Goal: Information Seeking & Learning: Check status

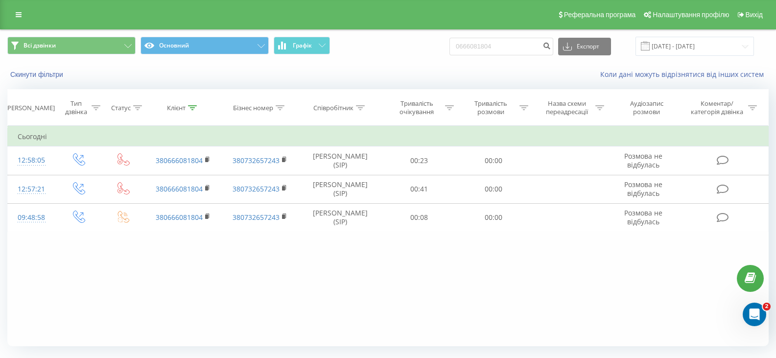
click at [469, 42] on input "0666081804" at bounding box center [502, 47] width 104 height 18
click at [466, 42] on input "0666081804" at bounding box center [502, 47] width 104 height 18
click at [524, 46] on input "0666081804" at bounding box center [502, 47] width 104 height 18
drag, startPoint x: 512, startPoint y: 48, endPoint x: 442, endPoint y: 47, distance: 70.0
click at [442, 47] on div "Всі дзвінки Основний Графік 0666081804 Експорт .csv .xls .xlsx 20.05.2025 - 20.…" at bounding box center [387, 46] width 761 height 19
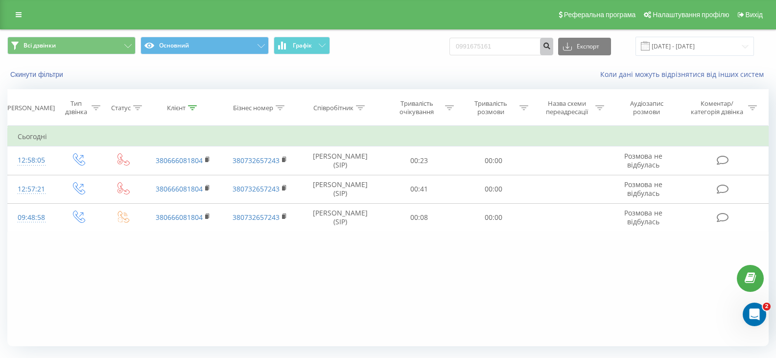
type input "0991675161"
click at [551, 47] on icon "submit" at bounding box center [547, 45] width 8 height 6
drag, startPoint x: 521, startPoint y: 44, endPoint x: 464, endPoint y: 42, distance: 56.8
click at [464, 42] on input "0991675161" at bounding box center [502, 47] width 104 height 18
click at [13, 13] on link at bounding box center [19, 15] width 18 height 14
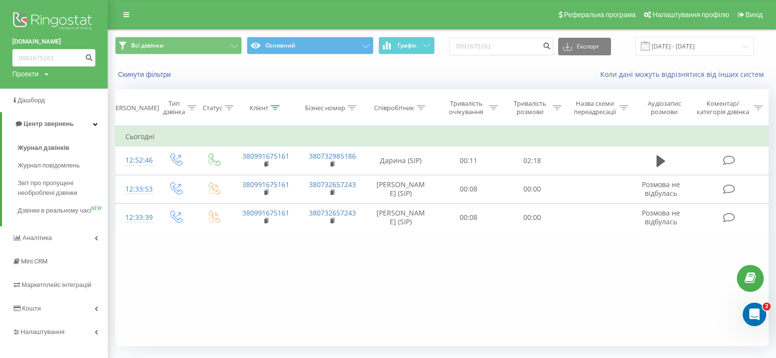
click at [275, 87] on div "Всі дзвінки Основний Графік 0991675161 Експорт .csv .xls .xlsx 20.05.2025 - 20.…" at bounding box center [442, 206] width 654 height 353
click at [44, 241] on span "Аналiтика" at bounding box center [38, 237] width 31 height 7
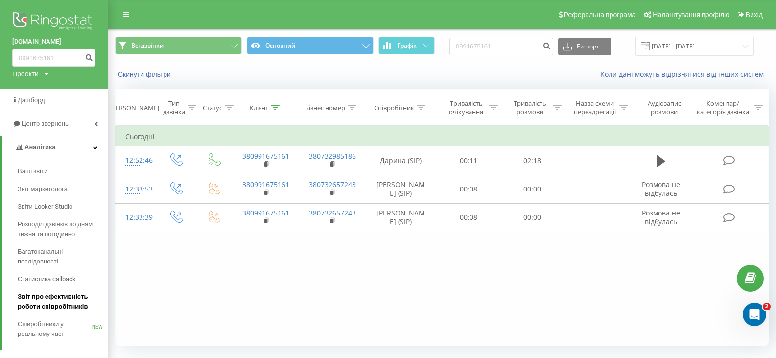
click at [53, 298] on span "Звіт про ефективність роботи співробітників" at bounding box center [60, 302] width 85 height 20
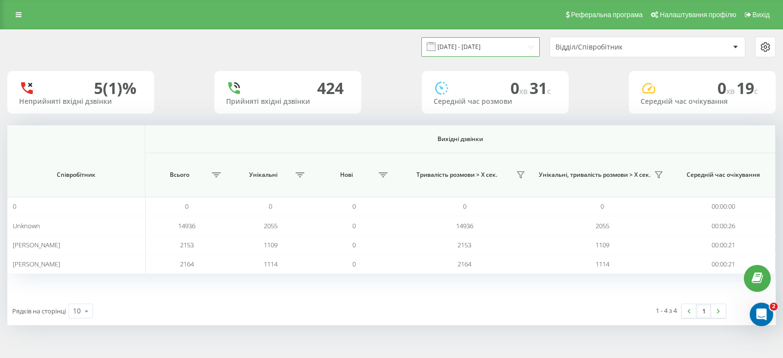
click at [467, 43] on input "20.07.2025 - 20.08.2025" at bounding box center [481, 46] width 118 height 19
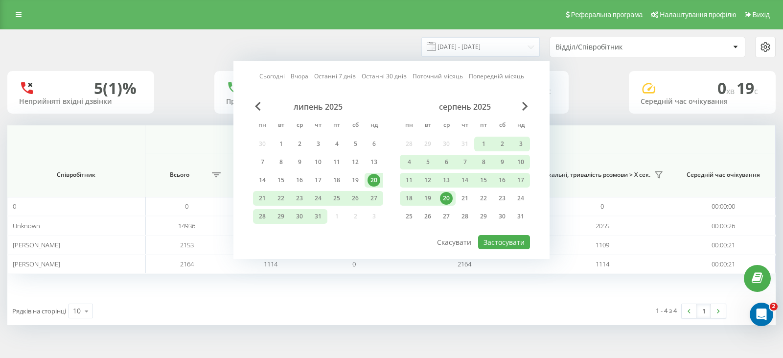
click at [447, 201] on div "20" at bounding box center [446, 198] width 13 height 13
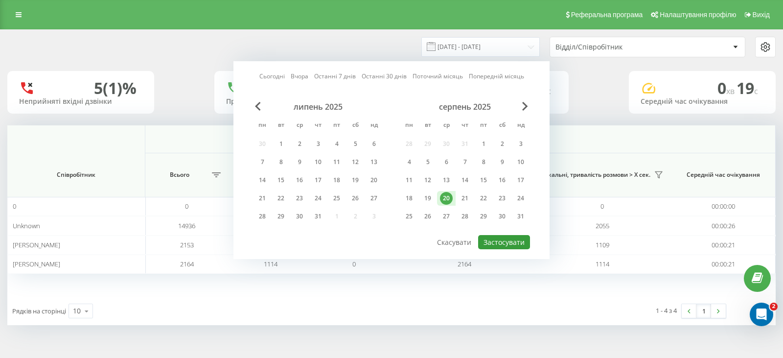
click at [511, 249] on button "Застосувати" at bounding box center [504, 242] width 52 height 14
type input "20.08.2025 - 20.08.2025"
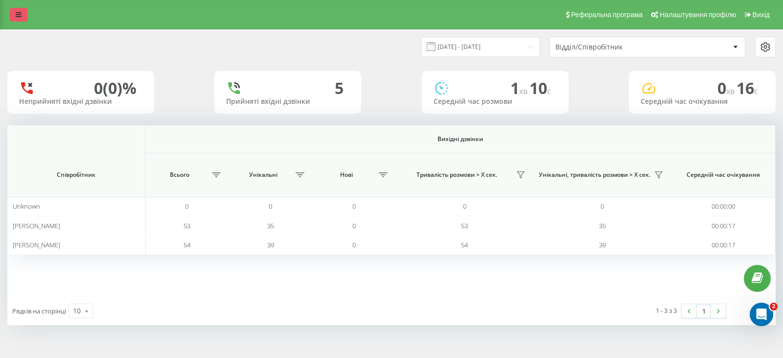
click at [18, 15] on icon at bounding box center [19, 14] width 6 height 7
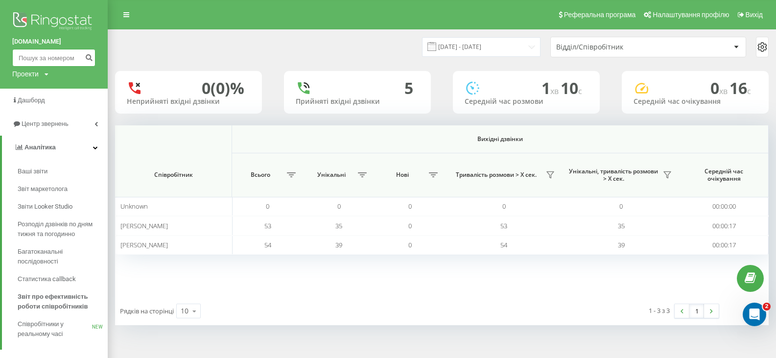
click at [55, 58] on input at bounding box center [53, 58] width 83 height 18
paste input "0950117703"
type input "0950117703"
click at [87, 56] on icon "submit" at bounding box center [89, 56] width 8 height 6
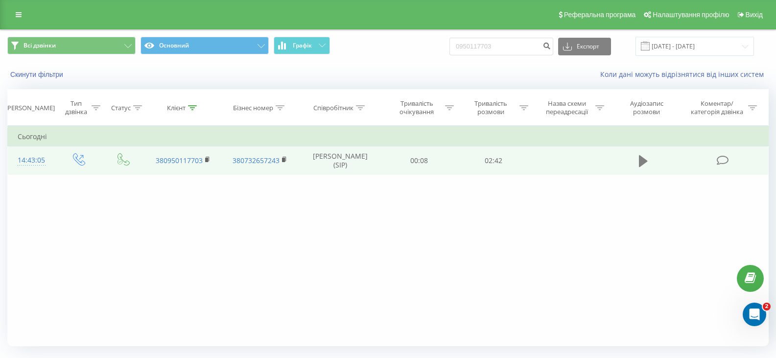
click at [641, 161] on icon at bounding box center [643, 161] width 9 height 12
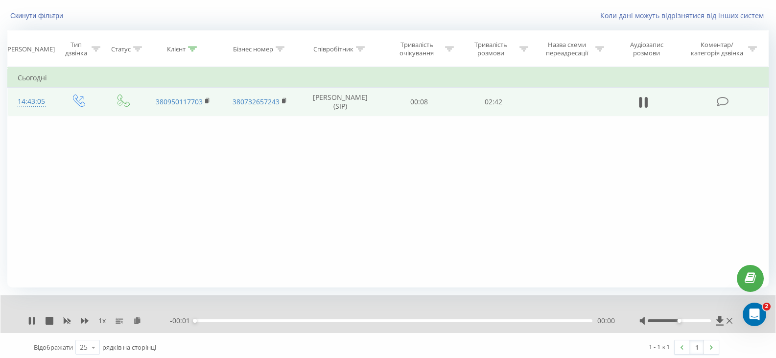
scroll to position [63, 0]
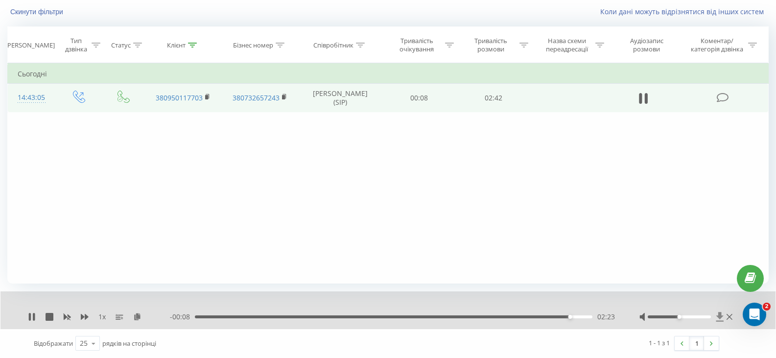
click at [720, 316] on icon at bounding box center [719, 316] width 7 height 9
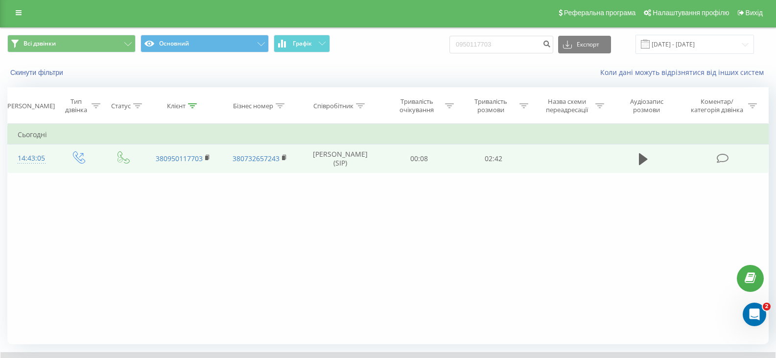
scroll to position [0, 0]
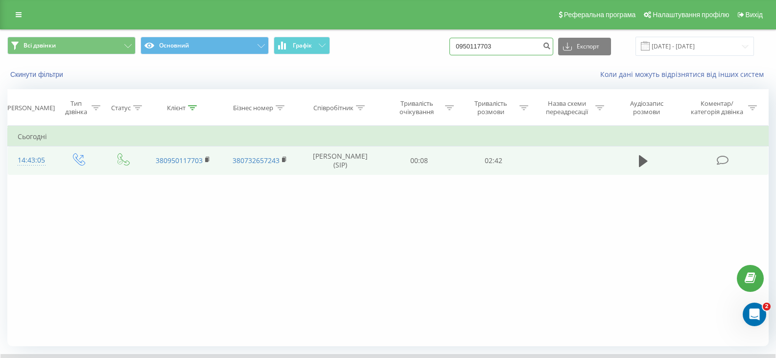
drag, startPoint x: 506, startPoint y: 54, endPoint x: 456, endPoint y: 44, distance: 50.5
click at [456, 44] on div "Всі дзвінки Основний Графік 0950117703 Експорт .csv .xls .xlsx 20.05.2025 - 20.…" at bounding box center [387, 46] width 761 height 19
paste input "669236855"
type input "0669236855"
click at [551, 47] on icon "submit" at bounding box center [547, 45] width 8 height 6
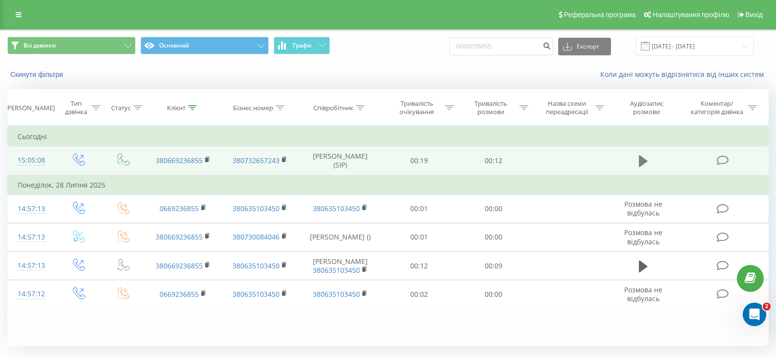
click at [640, 161] on icon at bounding box center [643, 161] width 9 height 12
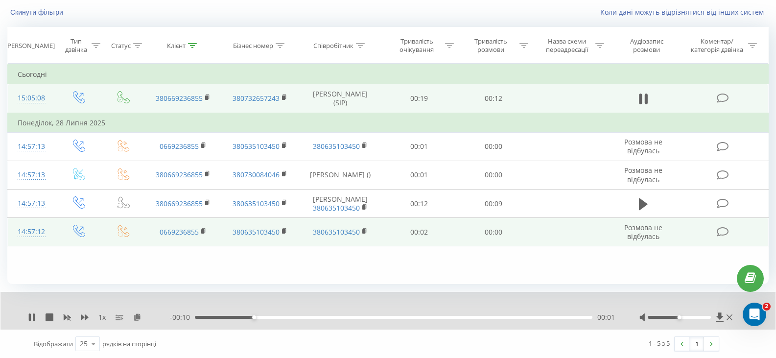
scroll to position [63, 0]
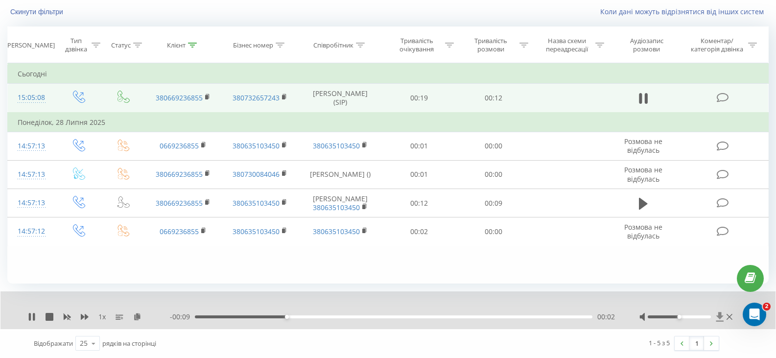
click at [720, 318] on icon at bounding box center [719, 316] width 7 height 9
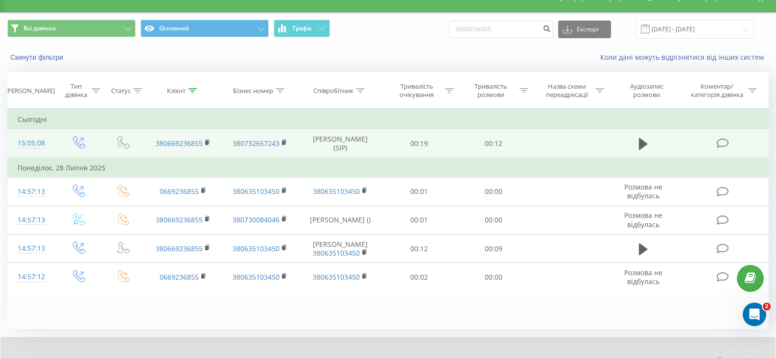
scroll to position [0, 0]
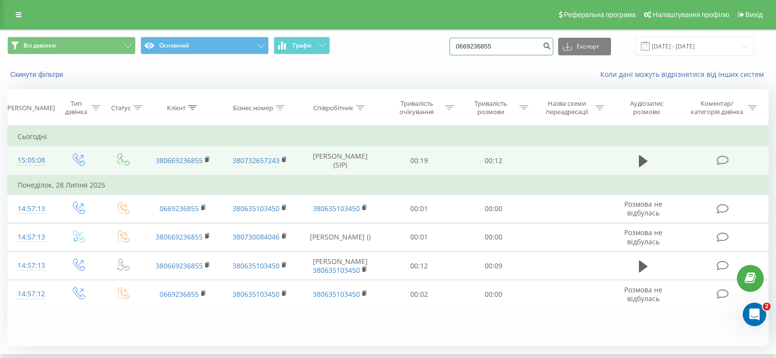
drag, startPoint x: 505, startPoint y: 48, endPoint x: 458, endPoint y: 46, distance: 47.5
click at [458, 46] on div "Всі дзвінки Основний Графік 0669236855 Експорт .csv .xls .xlsx 20.05.2025 - 20.…" at bounding box center [387, 46] width 761 height 19
paste input "8216613"
type input "0682166135"
click at [553, 39] on button "submit" at bounding box center [546, 47] width 13 height 18
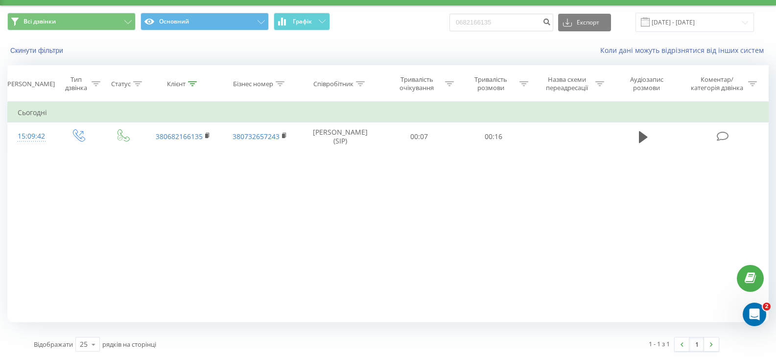
scroll to position [25, 0]
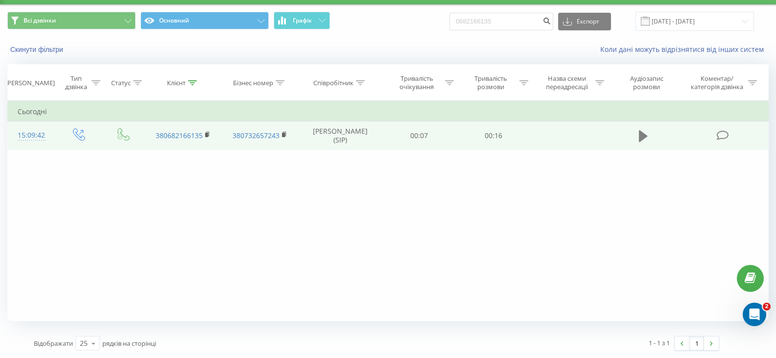
click at [644, 135] on icon at bounding box center [643, 136] width 9 height 12
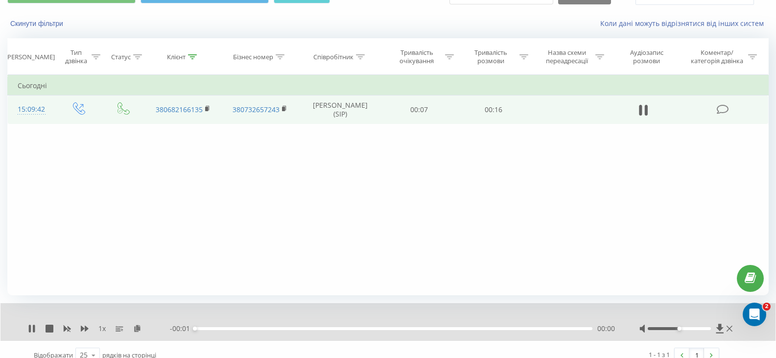
scroll to position [63, 0]
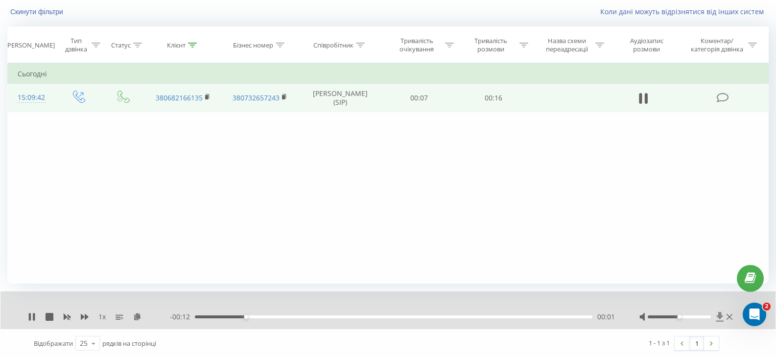
click at [721, 315] on icon at bounding box center [719, 316] width 7 height 9
click at [721, 318] on icon at bounding box center [719, 316] width 7 height 9
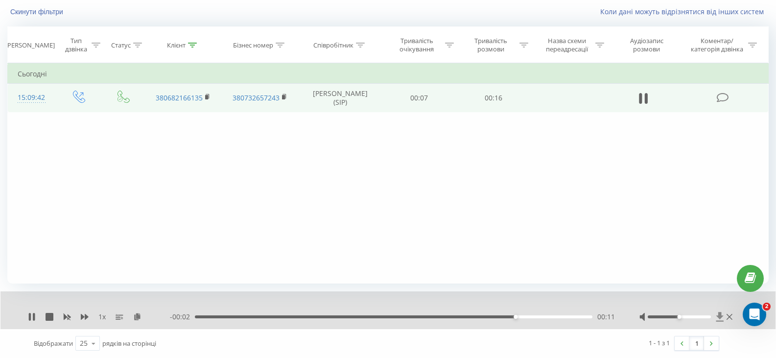
click at [720, 315] on icon at bounding box center [719, 316] width 7 height 9
click at [718, 317] on icon at bounding box center [720, 317] width 8 height 10
click at [719, 315] on icon at bounding box center [719, 316] width 7 height 9
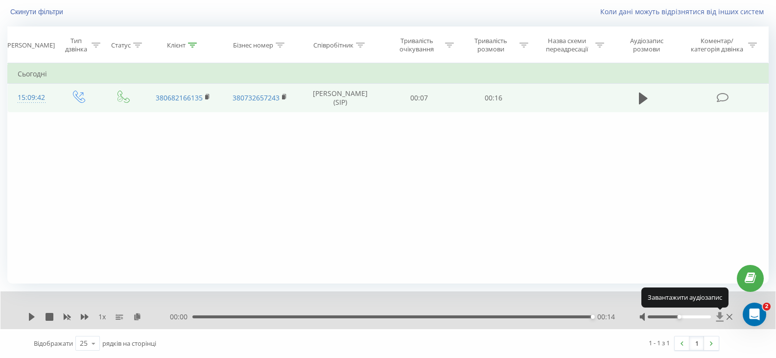
click at [719, 315] on icon at bounding box center [719, 316] width 7 height 9
click at [719, 318] on icon at bounding box center [719, 316] width 7 height 9
click at [721, 317] on icon at bounding box center [719, 316] width 7 height 9
click at [461, 142] on div "Фільтрувати за умовою Дорівнює Введіть значення Скасувати OK Фільтрувати за умо…" at bounding box center [387, 173] width 761 height 220
click at [720, 314] on icon at bounding box center [719, 316] width 7 height 9
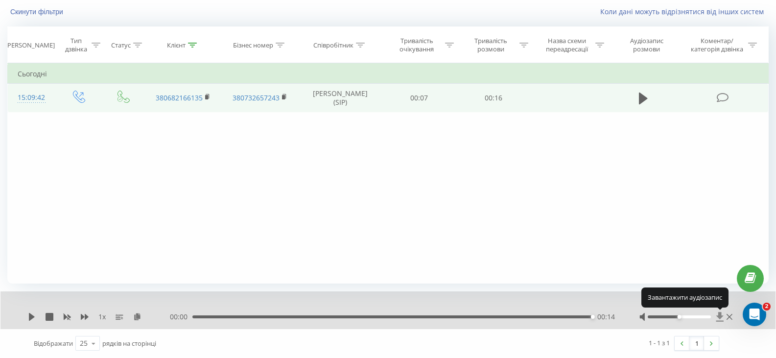
click at [720, 314] on icon at bounding box center [719, 316] width 7 height 9
click at [733, 315] on icon at bounding box center [730, 317] width 6 height 8
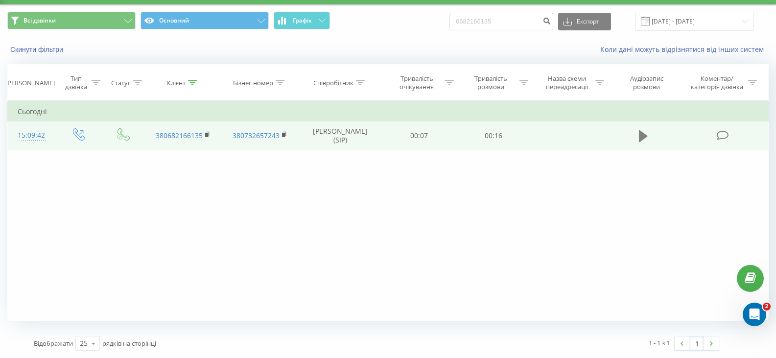
click at [643, 135] on icon at bounding box center [643, 136] width 9 height 12
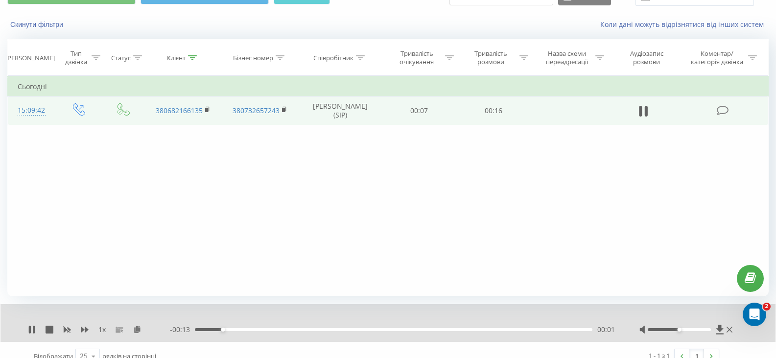
scroll to position [63, 0]
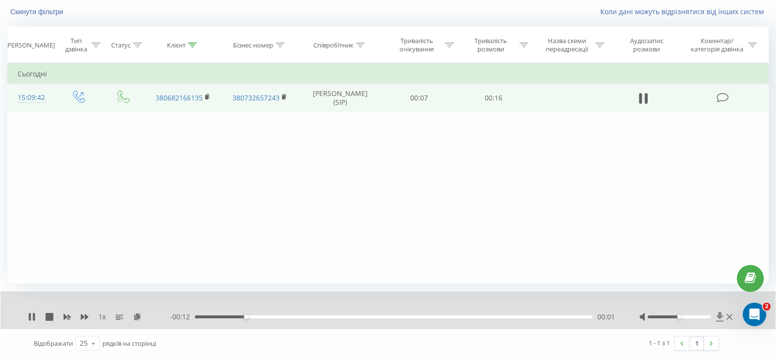
click at [720, 315] on icon at bounding box center [719, 316] width 7 height 9
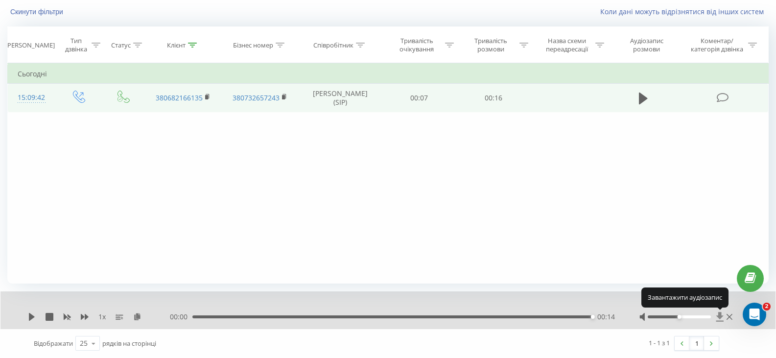
click at [716, 312] on button at bounding box center [720, 317] width 8 height 10
click at [722, 315] on icon at bounding box center [720, 317] width 8 height 10
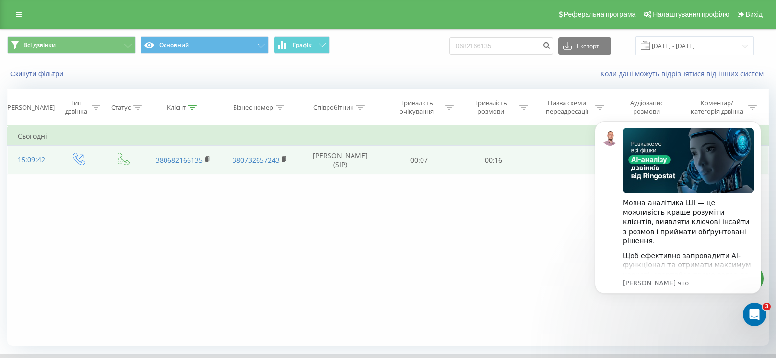
scroll to position [0, 0]
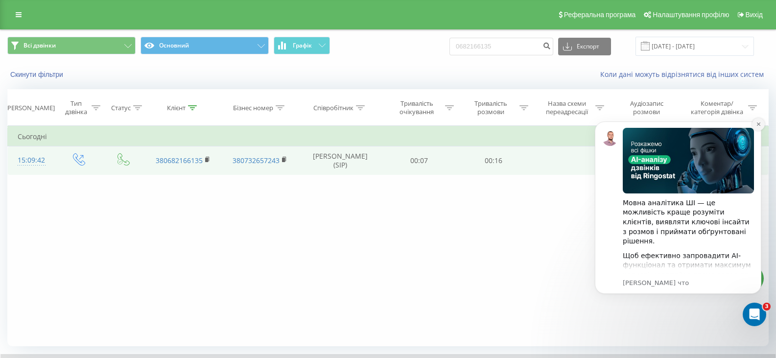
click at [756, 125] on icon "Dismiss notification" at bounding box center [758, 123] width 5 height 5
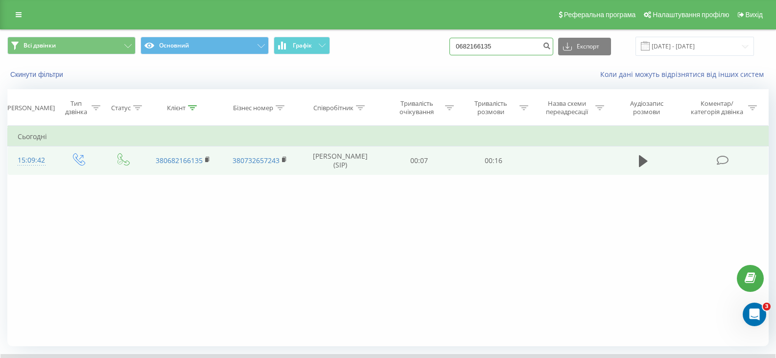
drag, startPoint x: 500, startPoint y: 47, endPoint x: 453, endPoint y: 44, distance: 47.6
click at [453, 44] on div "Всі дзвінки Основний Графік 0682166135 Експорт .csv .xls .xlsx 20.05.2025 - 20.…" at bounding box center [387, 46] width 761 height 19
paste input "61824621"
type input "0661824621"
click at [551, 45] on icon "submit" at bounding box center [547, 45] width 8 height 6
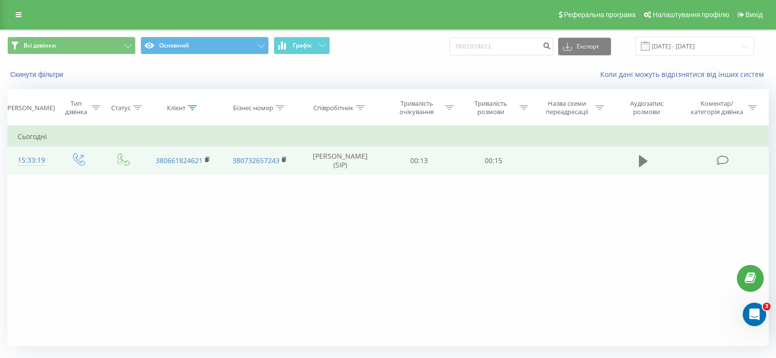
click at [640, 155] on icon at bounding box center [643, 161] width 9 height 14
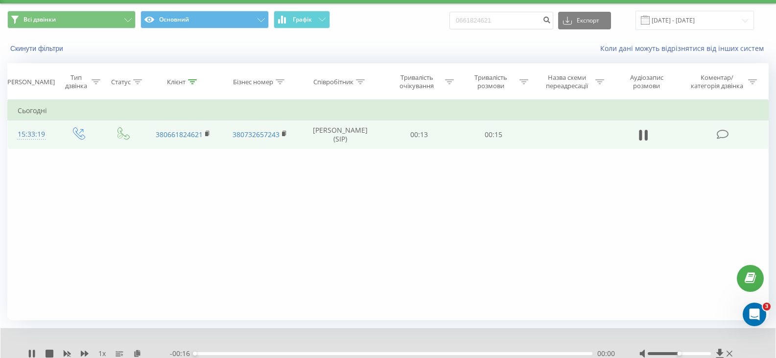
scroll to position [63, 0]
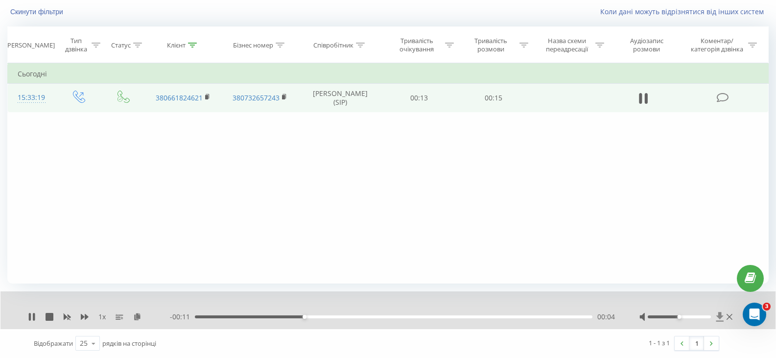
click at [721, 317] on icon at bounding box center [719, 316] width 7 height 9
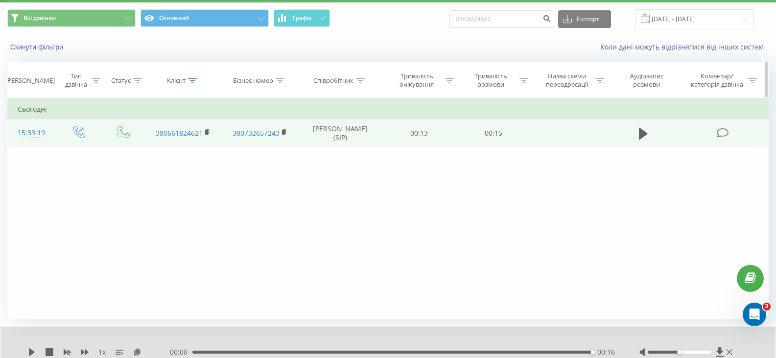
scroll to position [0, 0]
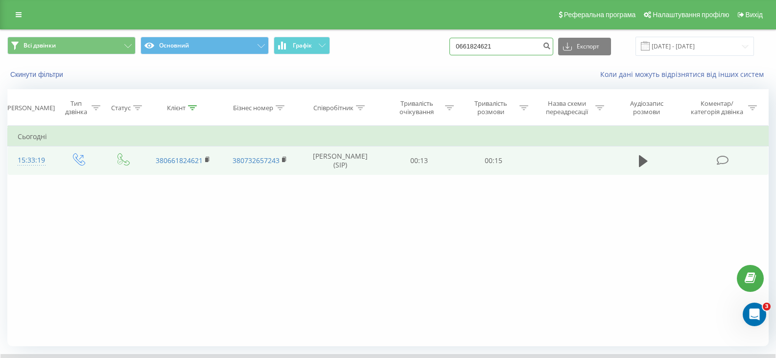
drag, startPoint x: 507, startPoint y: 44, endPoint x: 463, endPoint y: 46, distance: 44.6
click at [463, 46] on input "0661824621" at bounding box center [502, 47] width 104 height 18
paste input "980690867"
type input "0980690867"
click at [551, 44] on icon "submit" at bounding box center [547, 45] width 8 height 6
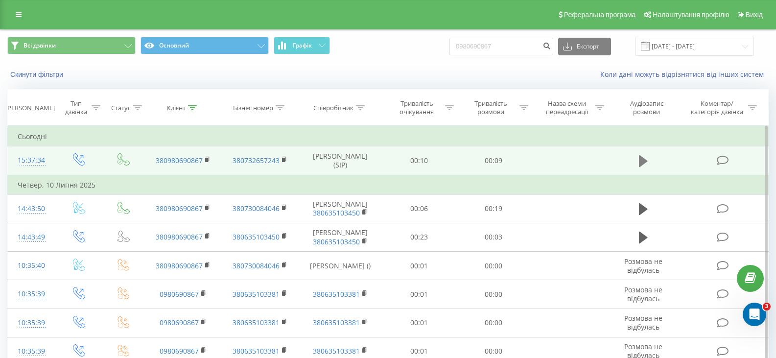
click at [640, 160] on icon at bounding box center [643, 161] width 9 height 12
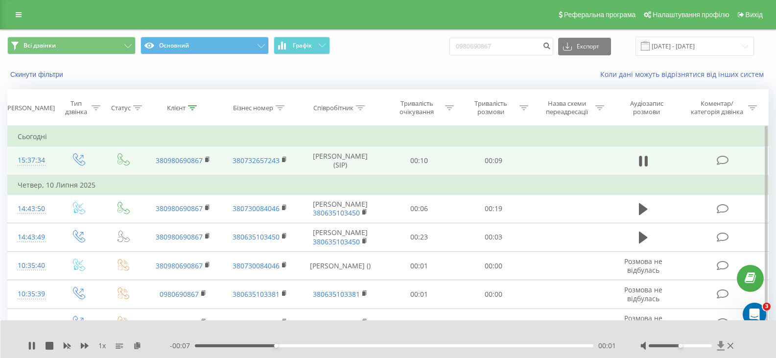
click at [722, 345] on icon at bounding box center [720, 345] width 7 height 9
drag, startPoint x: 492, startPoint y: 42, endPoint x: 458, endPoint y: 41, distance: 34.3
click at [458, 41] on div "Всі дзвінки Основний Графік 0980690867 Експорт .csv .xls .xlsx 20.05.2025 - 20.…" at bounding box center [387, 46] width 761 height 19
paste input "506707496"
type input "0506707496"
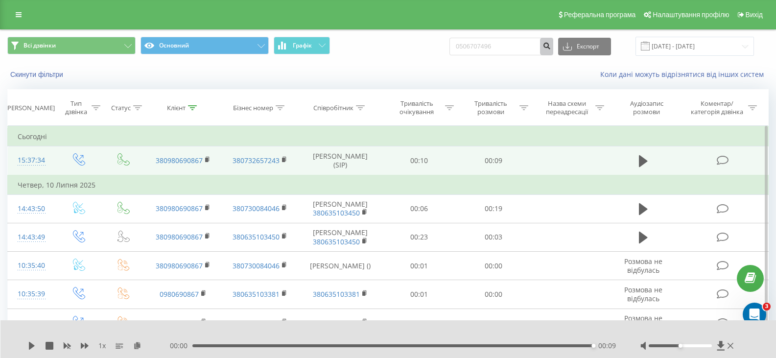
click at [551, 47] on icon "submit" at bounding box center [547, 45] width 8 height 6
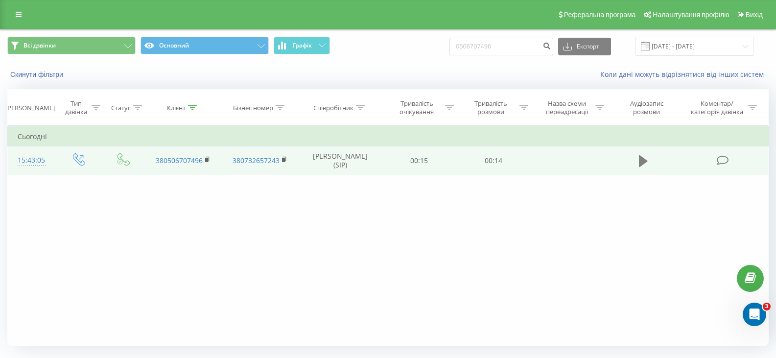
click at [645, 165] on icon at bounding box center [643, 161] width 9 height 14
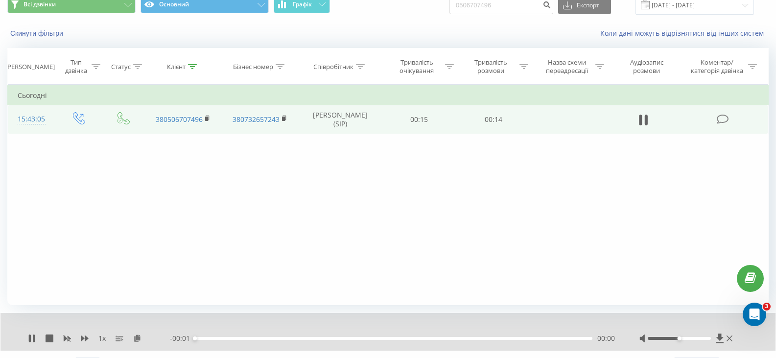
scroll to position [63, 0]
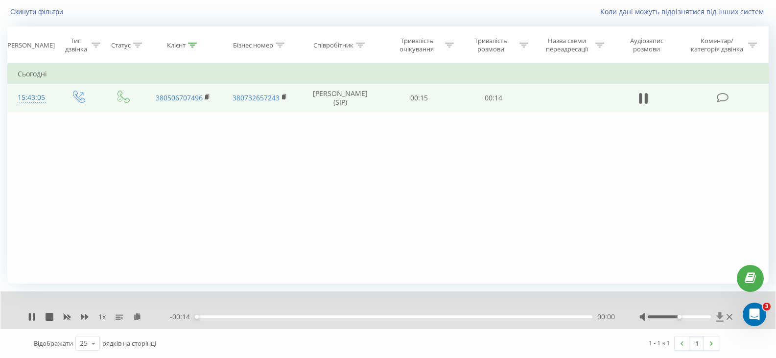
click at [722, 318] on icon at bounding box center [720, 317] width 8 height 10
click at [717, 319] on icon at bounding box center [720, 317] width 8 height 10
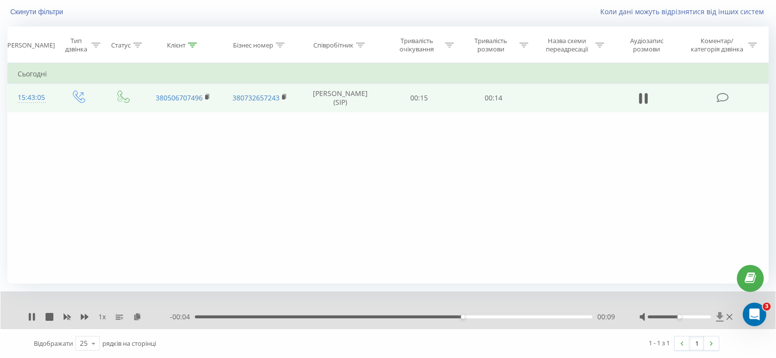
click at [719, 316] on icon at bounding box center [719, 316] width 7 height 9
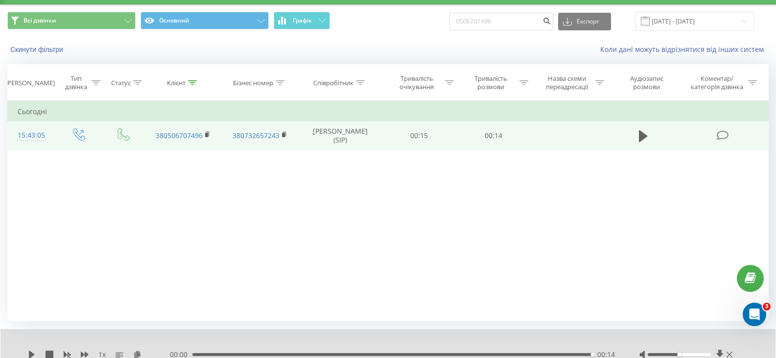
scroll to position [0, 0]
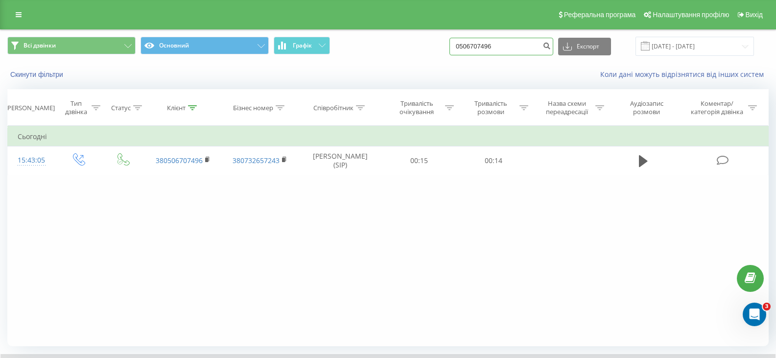
drag, startPoint x: 504, startPoint y: 46, endPoint x: 462, endPoint y: 46, distance: 42.1
click at [462, 46] on input "0506707496" at bounding box center [502, 47] width 104 height 18
paste input "375330"
type input "0506375330"
click at [551, 46] on button "submit" at bounding box center [546, 47] width 13 height 18
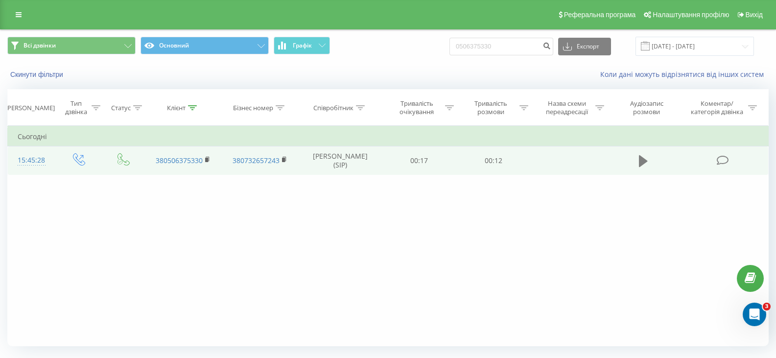
click at [643, 162] on icon at bounding box center [643, 161] width 9 height 12
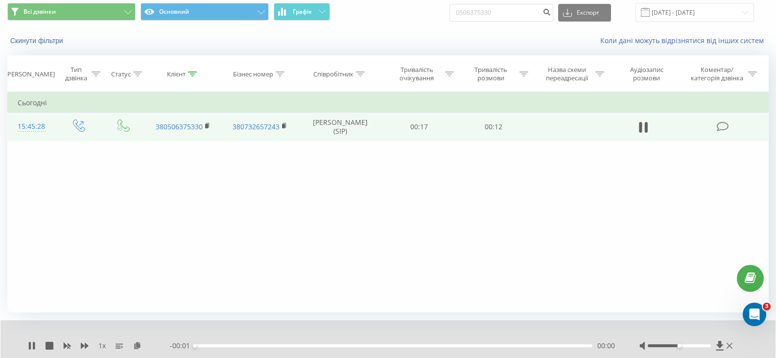
scroll to position [63, 0]
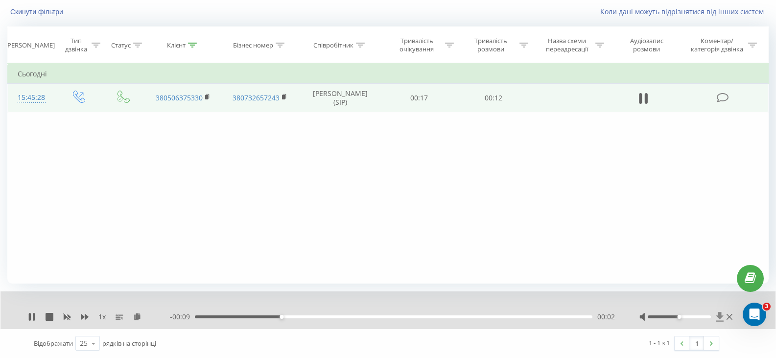
click at [721, 315] on icon at bounding box center [719, 316] width 7 height 9
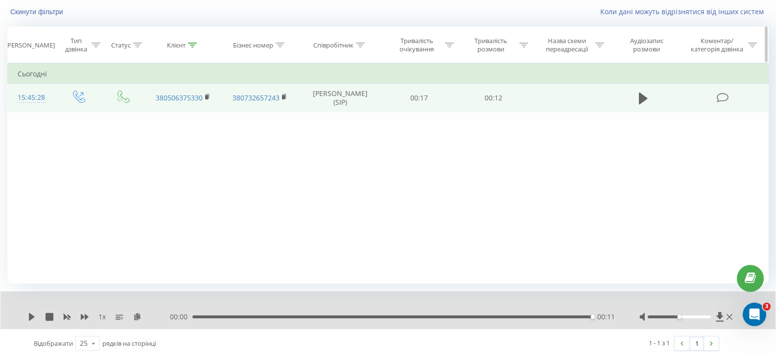
scroll to position [0, 0]
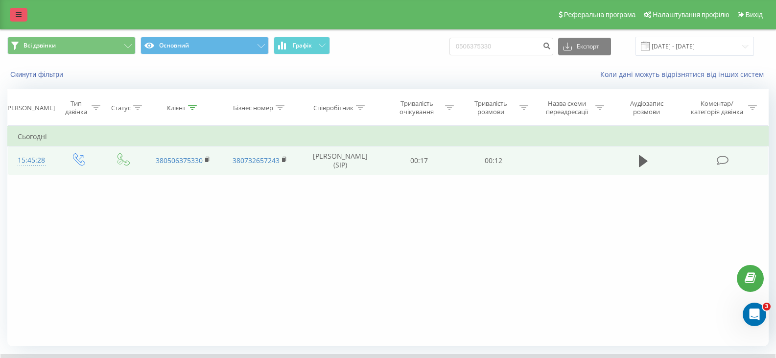
click at [18, 17] on icon at bounding box center [19, 14] width 6 height 7
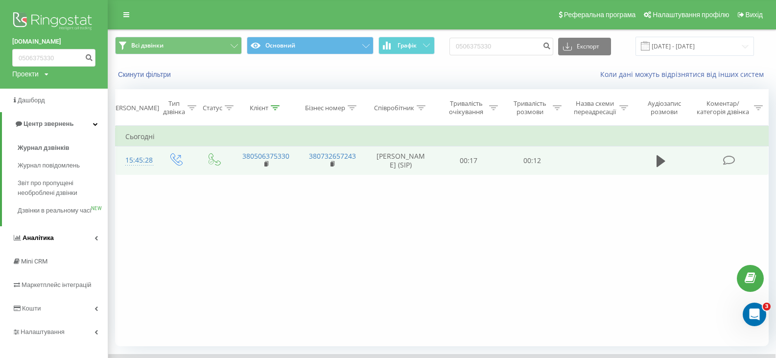
click at [51, 241] on span "Аналiтика" at bounding box center [38, 237] width 31 height 7
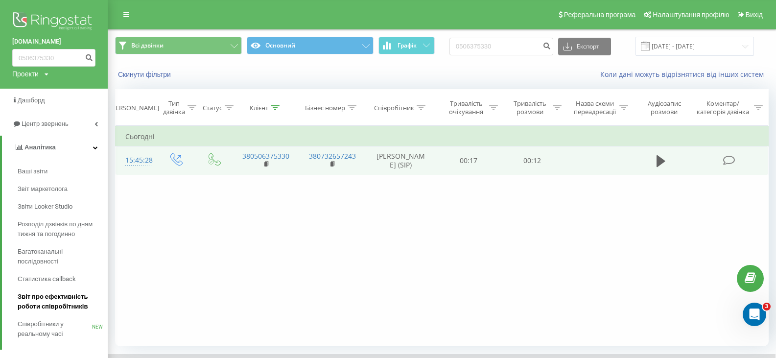
click at [55, 298] on span "Звіт про ефективність роботи співробітників" at bounding box center [60, 302] width 85 height 20
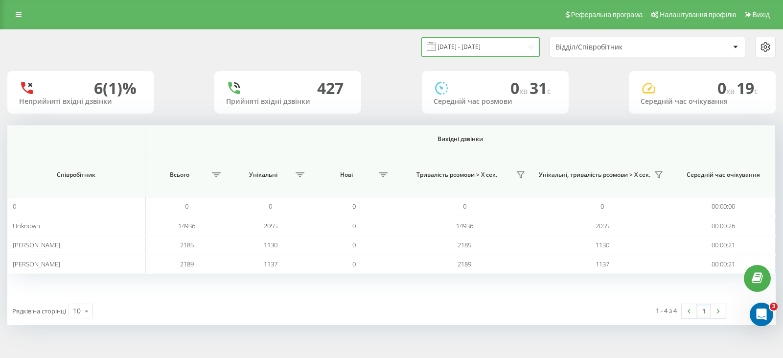
click at [466, 52] on input "20.07.2025 - 20.08.2025" at bounding box center [481, 46] width 118 height 19
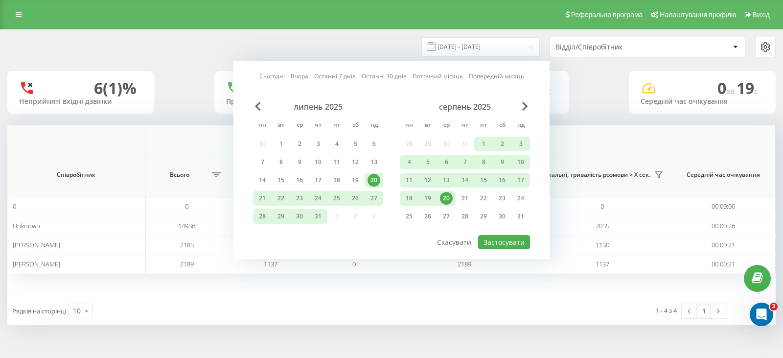
click at [448, 199] on div "20" at bounding box center [446, 198] width 13 height 13
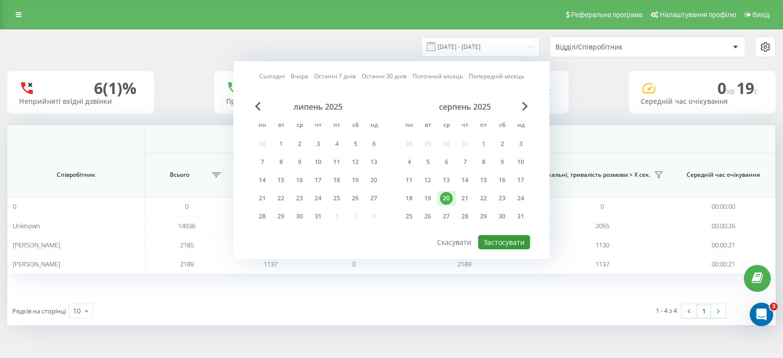
click at [497, 245] on button "Застосувати" at bounding box center [504, 242] width 52 height 14
type input "20.08.2025 - 20.08.2025"
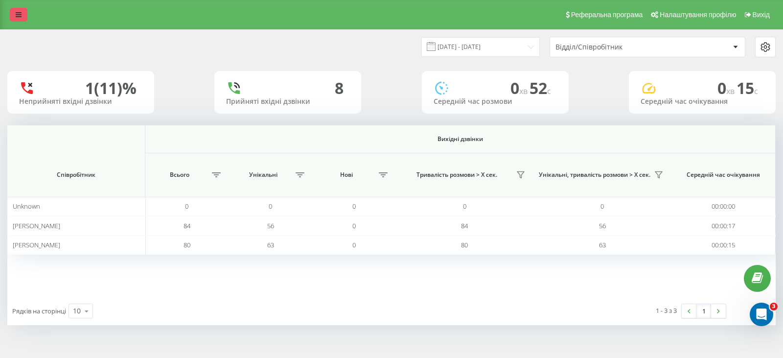
click at [26, 13] on link at bounding box center [19, 15] width 18 height 14
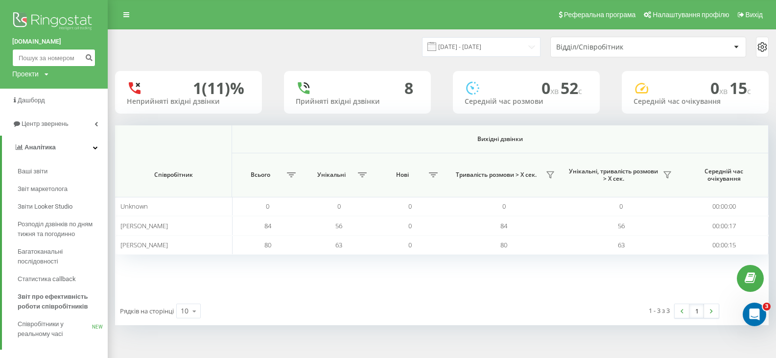
paste input "0507756807"
type input "0507756807"
click at [85, 56] on icon "submit" at bounding box center [89, 56] width 8 height 6
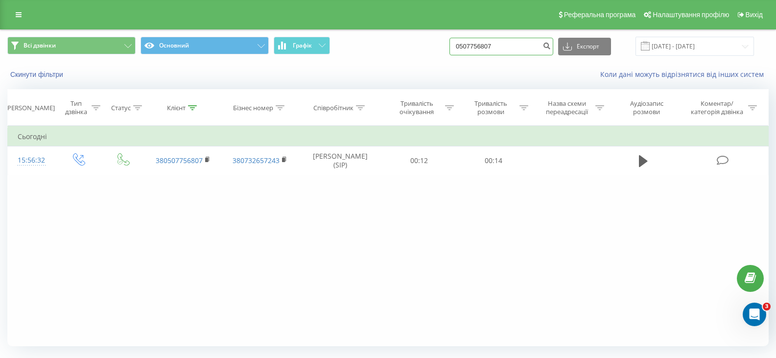
drag, startPoint x: 509, startPoint y: 44, endPoint x: 464, endPoint y: 46, distance: 45.1
click at [464, 46] on input "0507756807" at bounding box center [502, 47] width 104 height 18
click at [551, 43] on icon "submit" at bounding box center [547, 45] width 8 height 6
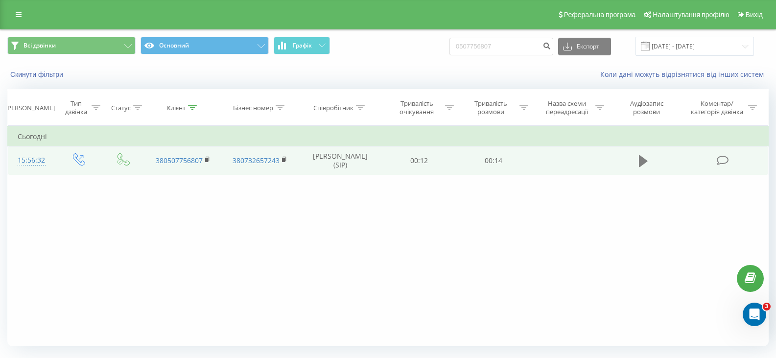
click at [640, 161] on icon at bounding box center [643, 161] width 9 height 12
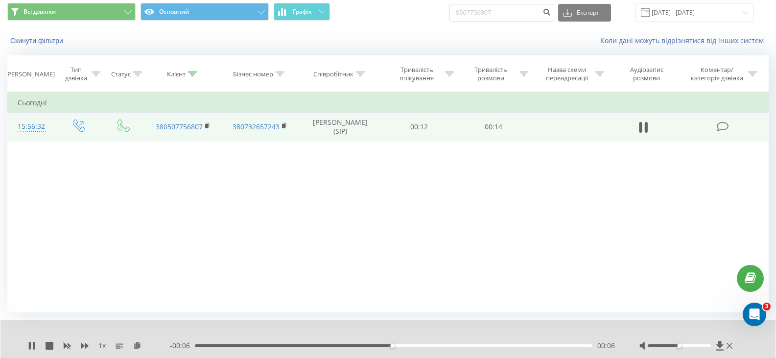
scroll to position [63, 0]
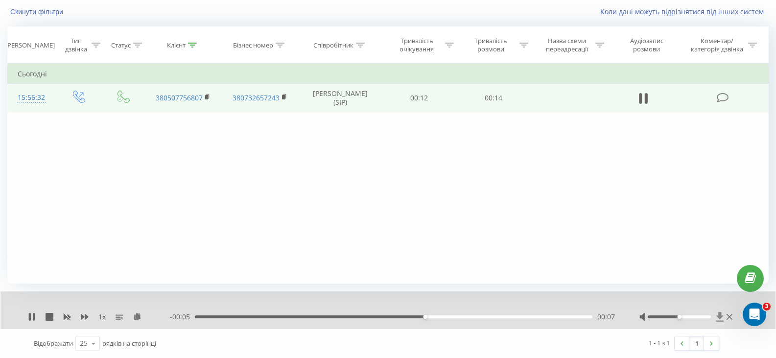
click at [719, 318] on icon at bounding box center [719, 316] width 7 height 9
click at [719, 312] on icon at bounding box center [719, 316] width 7 height 9
click at [722, 319] on icon at bounding box center [720, 317] width 8 height 10
click at [722, 321] on icon at bounding box center [719, 316] width 7 height 9
click at [719, 316] on icon at bounding box center [719, 316] width 7 height 9
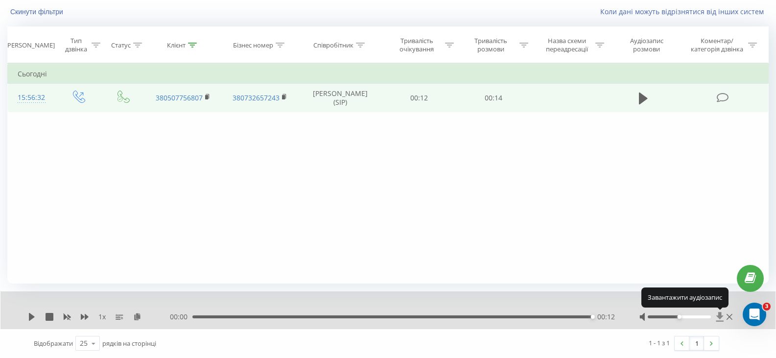
click at [719, 316] on icon at bounding box center [719, 316] width 7 height 9
click at [722, 318] on icon at bounding box center [720, 317] width 8 height 10
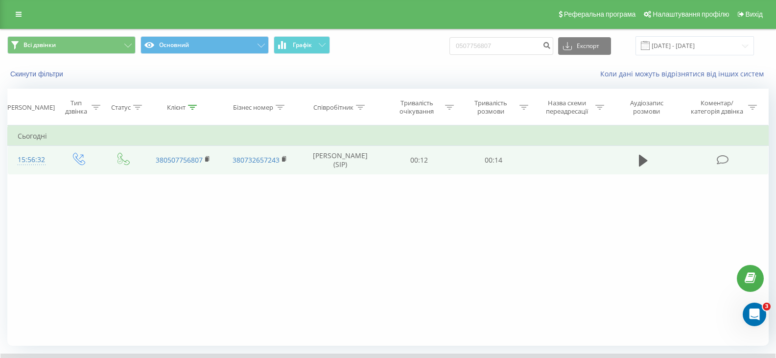
scroll to position [0, 0]
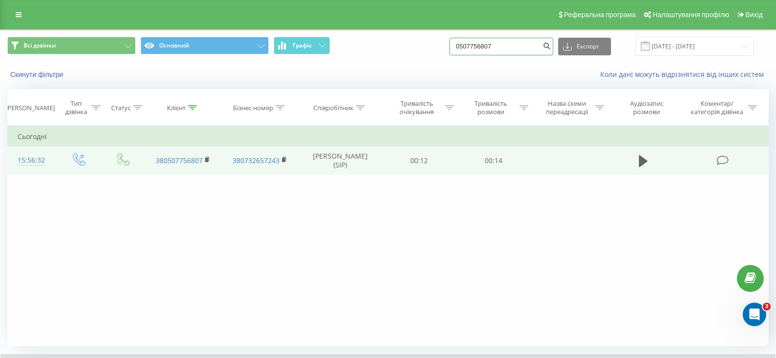
drag, startPoint x: 504, startPoint y: 49, endPoint x: 451, endPoint y: 47, distance: 52.9
click at [451, 47] on div "Всі дзвінки Основний Графік 0507756807 Експорт .csv .xls .xlsx 20.05.2025 - 20.…" at bounding box center [387, 46] width 761 height 19
paste input "991805215"
type input "0991805215"
click at [551, 46] on icon "submit" at bounding box center [547, 45] width 8 height 6
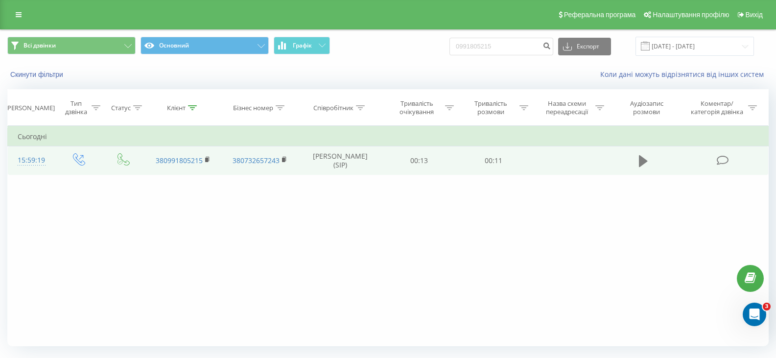
click at [640, 165] on icon at bounding box center [643, 161] width 9 height 12
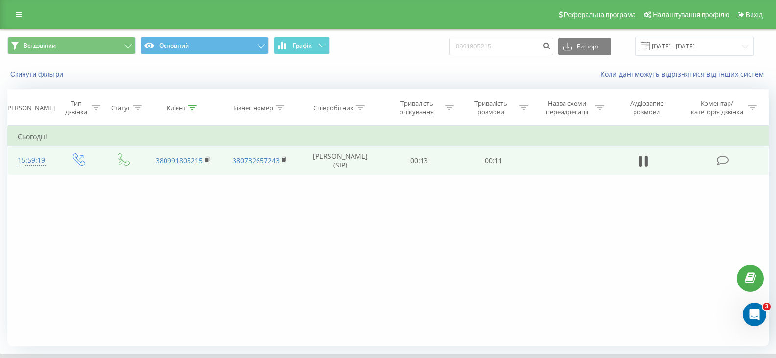
scroll to position [63, 0]
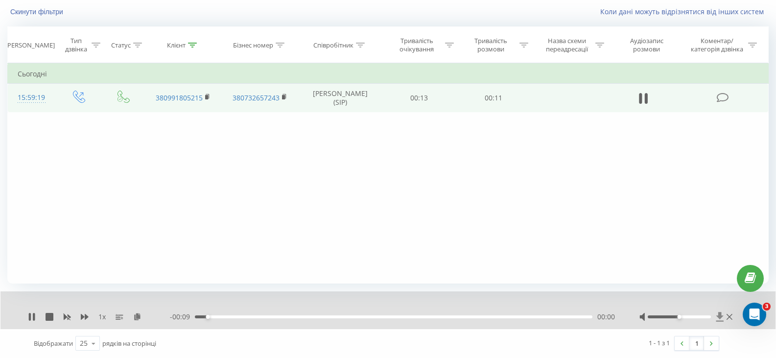
click at [722, 314] on icon at bounding box center [720, 317] width 8 height 10
click at [289, 178] on div "Фільтрувати за умовою Дорівнює Введіть значення Скасувати OK Фільтрувати за умо…" at bounding box center [387, 173] width 761 height 220
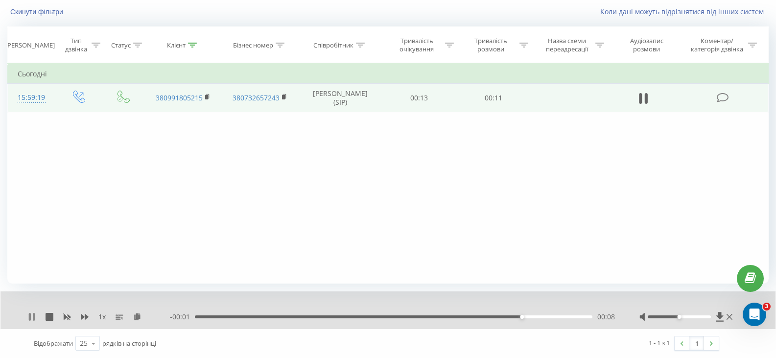
click at [33, 315] on icon at bounding box center [32, 317] width 8 height 8
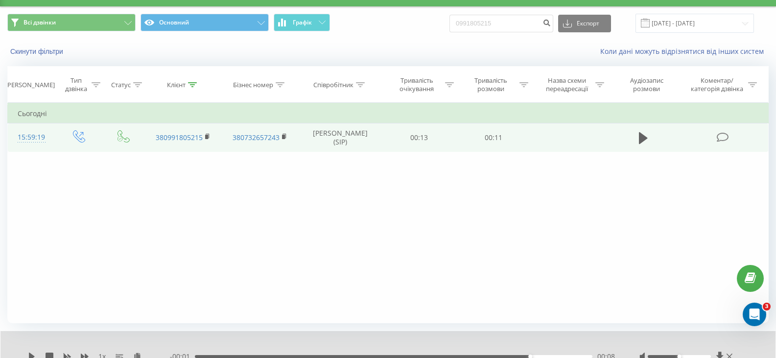
scroll to position [0, 0]
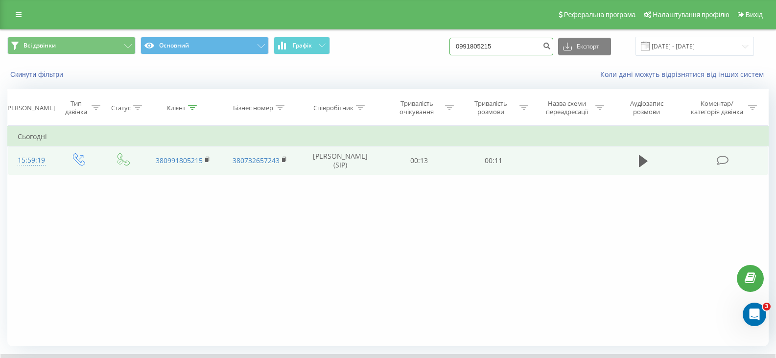
drag, startPoint x: 521, startPoint y: 45, endPoint x: 465, endPoint y: 44, distance: 56.8
click at [465, 44] on input "0991805215" at bounding box center [502, 47] width 104 height 18
paste input "76499737"
click at [549, 52] on input "0976499737" at bounding box center [502, 47] width 104 height 18
type input "0976499737"
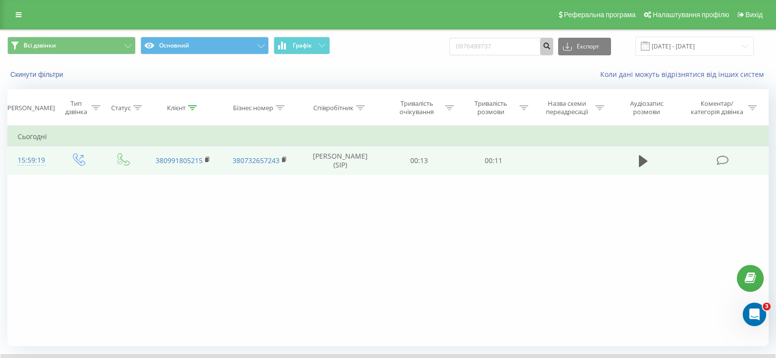
click at [551, 47] on icon "submit" at bounding box center [547, 45] width 8 height 6
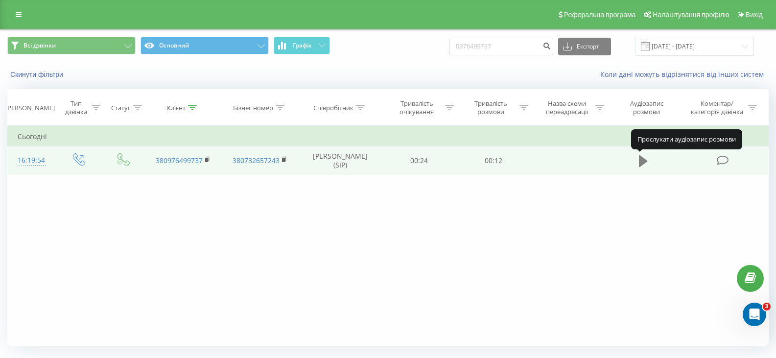
click at [641, 159] on icon at bounding box center [643, 161] width 9 height 12
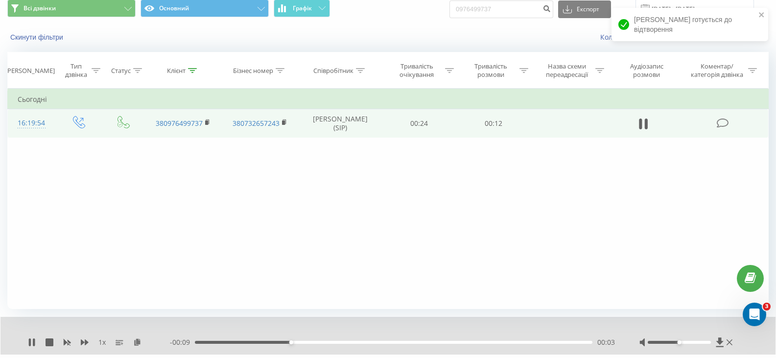
scroll to position [63, 0]
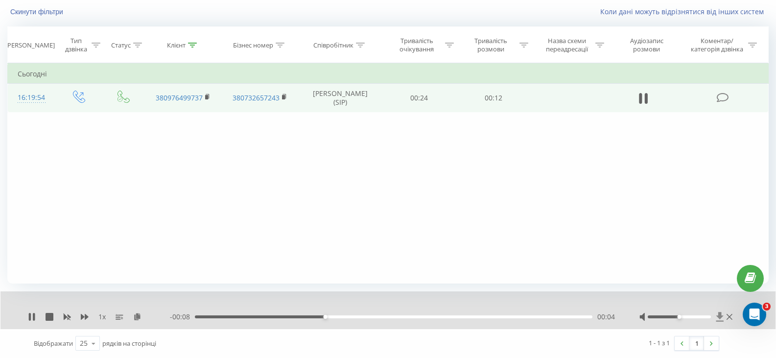
click at [718, 318] on icon at bounding box center [720, 317] width 8 height 10
click at [643, 101] on icon at bounding box center [643, 99] width 9 height 14
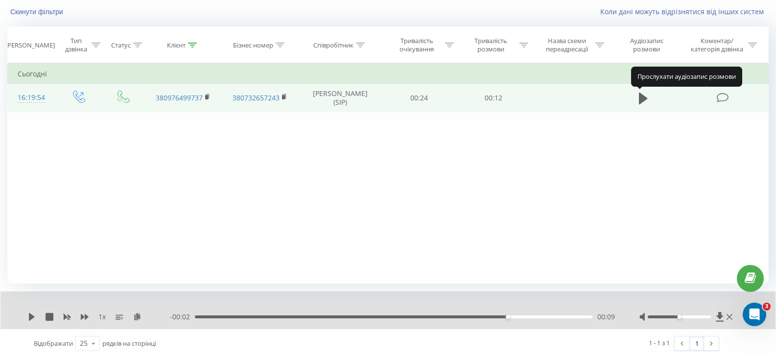
click at [643, 101] on icon at bounding box center [643, 99] width 9 height 12
click at [725, 318] on div at bounding box center [687, 317] width 95 height 10
click at [721, 317] on icon at bounding box center [719, 316] width 7 height 9
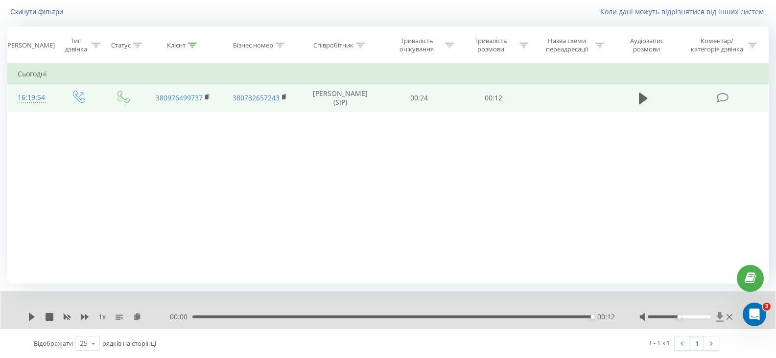
click at [719, 315] on icon at bounding box center [719, 316] width 7 height 9
click at [721, 315] on icon at bounding box center [719, 316] width 7 height 9
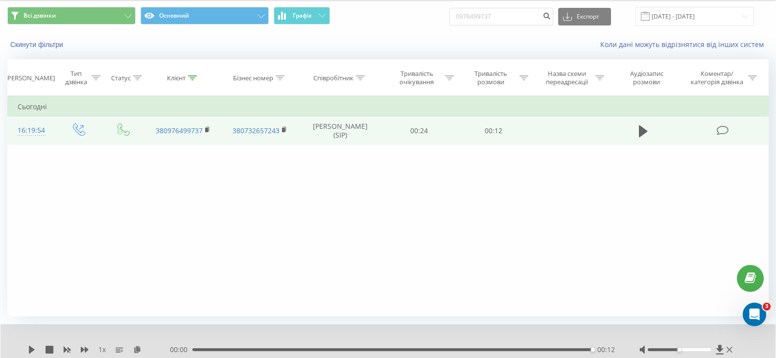
scroll to position [0, 0]
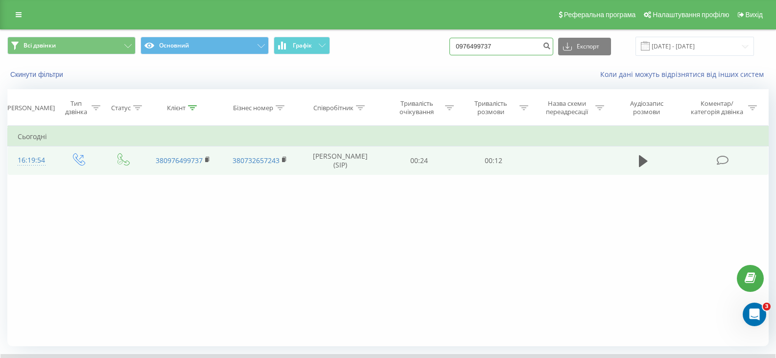
drag, startPoint x: 512, startPoint y: 47, endPoint x: 445, endPoint y: 46, distance: 67.1
click at [445, 46] on div "Всі дзвінки Основний Графік 0976499737 Експорт .csv .xls .xlsx 20.05.2025 - 20.…" at bounding box center [387, 46] width 761 height 19
paste input "739291"
type input "0977392917"
click at [551, 45] on icon "submit" at bounding box center [547, 45] width 8 height 6
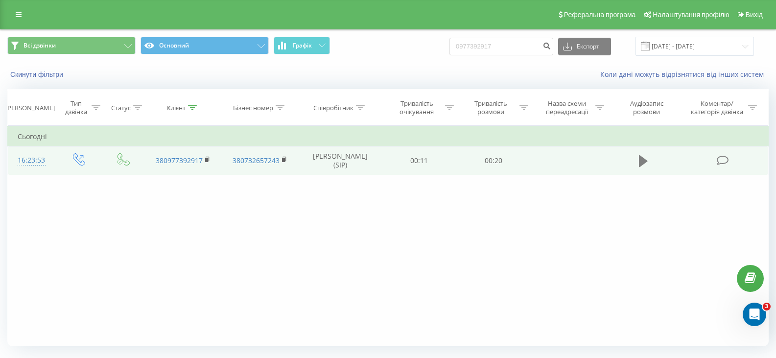
click at [642, 160] on icon at bounding box center [643, 161] width 9 height 12
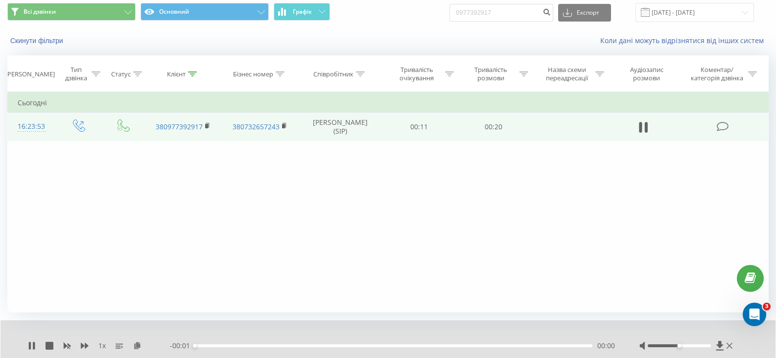
scroll to position [63, 0]
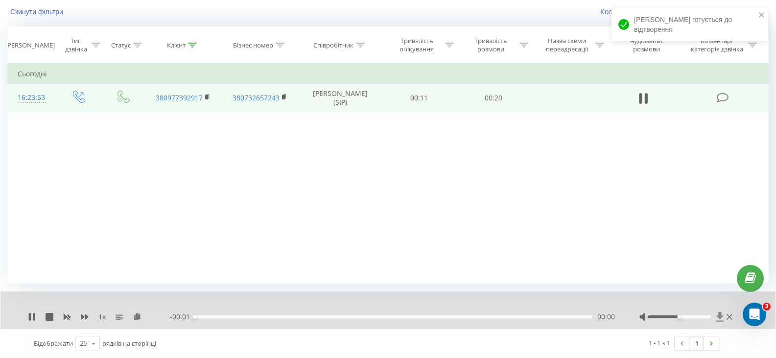
click at [721, 317] on icon at bounding box center [719, 316] width 7 height 9
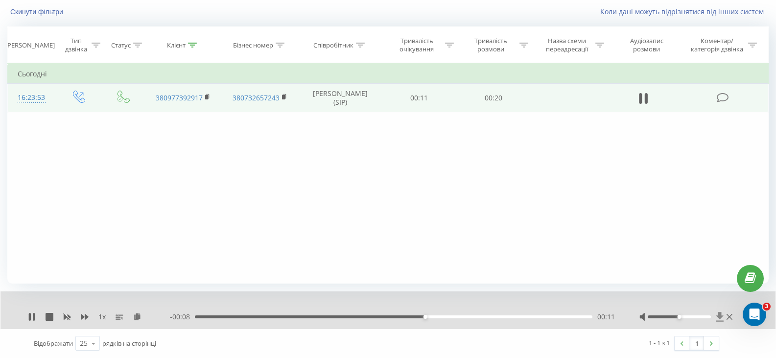
click at [721, 317] on icon at bounding box center [719, 316] width 7 height 9
click at [721, 313] on icon at bounding box center [719, 316] width 7 height 9
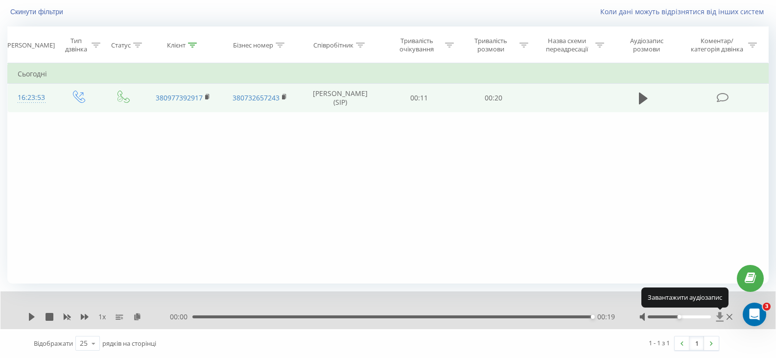
click at [721, 316] on icon at bounding box center [719, 316] width 7 height 9
click at [718, 314] on icon at bounding box center [720, 317] width 8 height 10
click at [720, 318] on icon at bounding box center [719, 316] width 7 height 9
click at [720, 315] on icon at bounding box center [719, 316] width 7 height 9
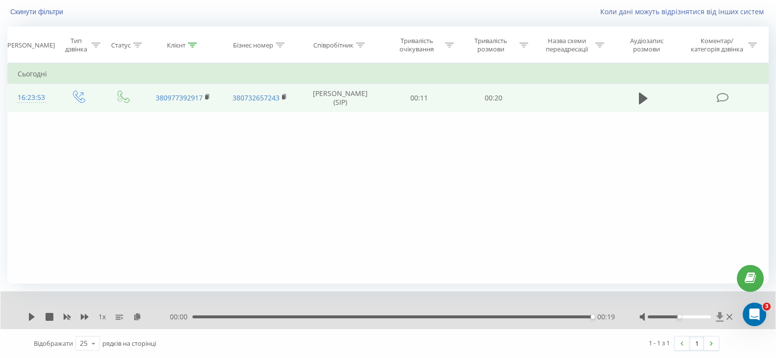
click at [722, 321] on icon at bounding box center [719, 316] width 7 height 9
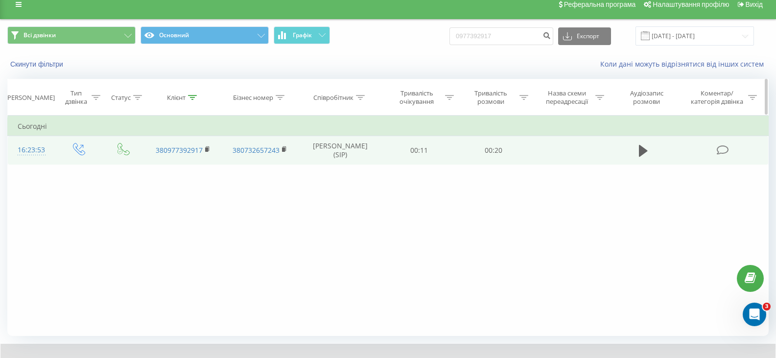
scroll to position [0, 0]
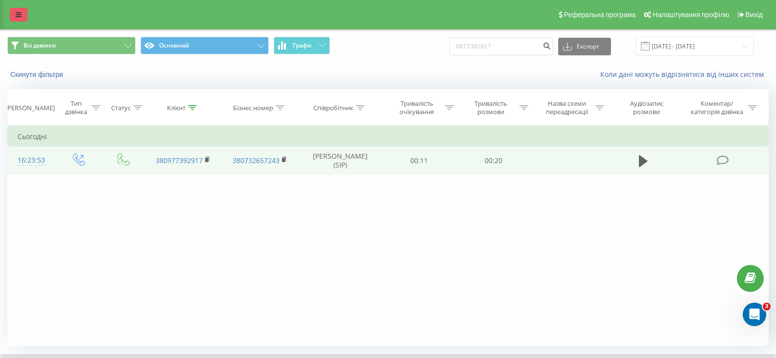
click at [20, 17] on icon at bounding box center [19, 14] width 6 height 7
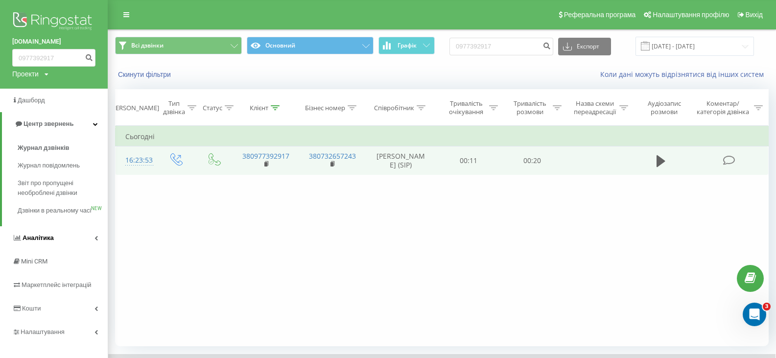
click at [60, 247] on link "Аналiтика" at bounding box center [54, 238] width 108 height 24
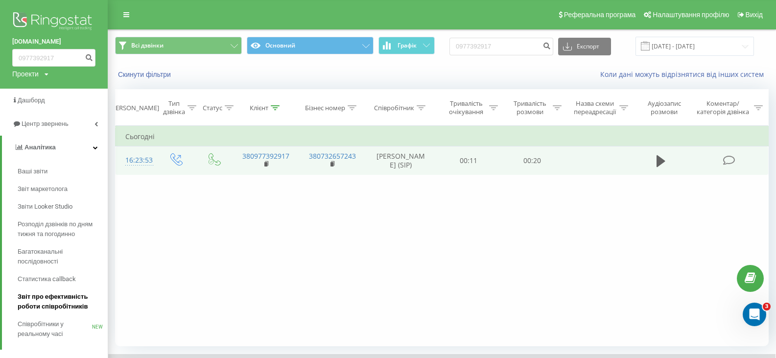
click at [60, 296] on span "Звіт про ефективність роботи співробітників" at bounding box center [60, 302] width 85 height 20
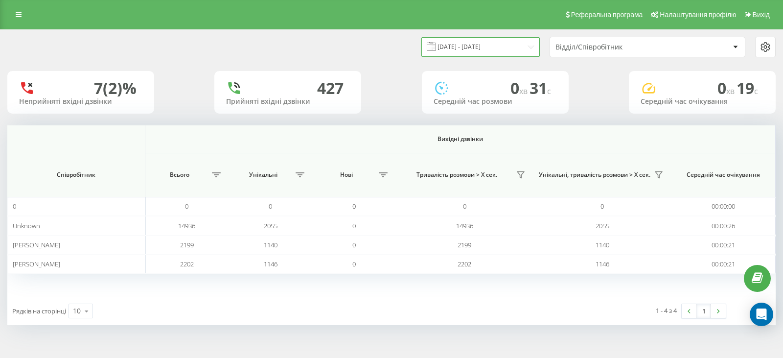
click at [481, 47] on input "[DATE] - [DATE]" at bounding box center [481, 46] width 118 height 19
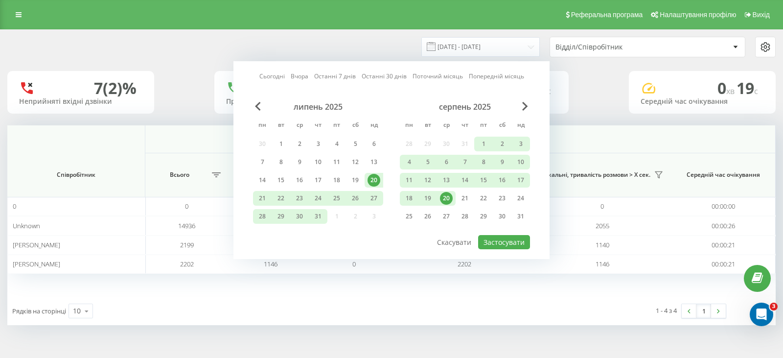
click at [448, 201] on div "20" at bounding box center [446, 198] width 13 height 13
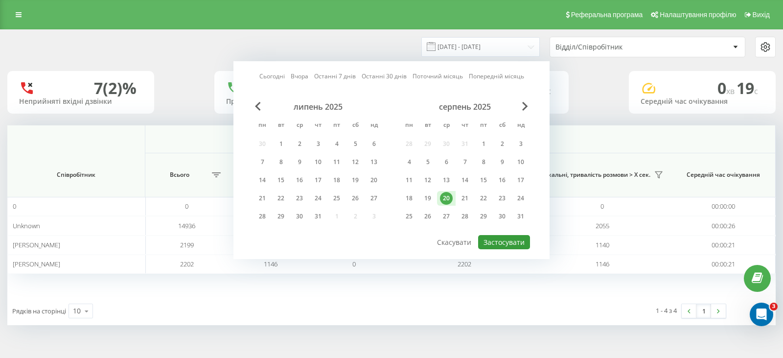
click at [506, 244] on button "Застосувати" at bounding box center [504, 242] width 52 height 14
type input "[DATE] - [DATE]"
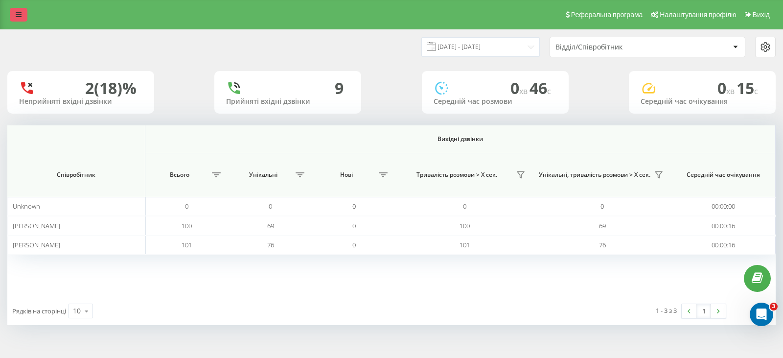
click at [18, 14] on icon at bounding box center [19, 14] width 6 height 7
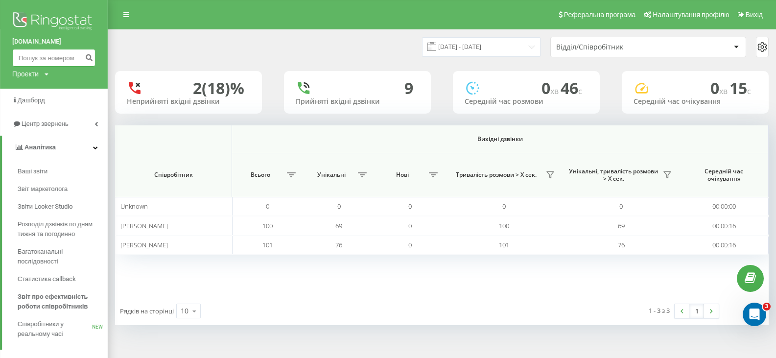
paste input "0953359734"
type input "0953359734"
click at [89, 56] on icon "submit" at bounding box center [89, 56] width 8 height 6
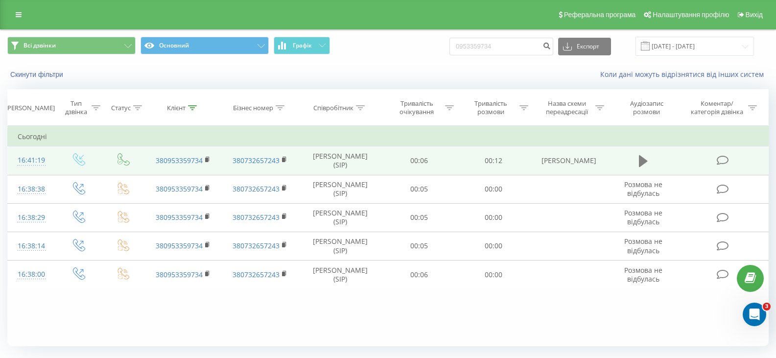
click at [643, 160] on icon at bounding box center [643, 161] width 9 height 12
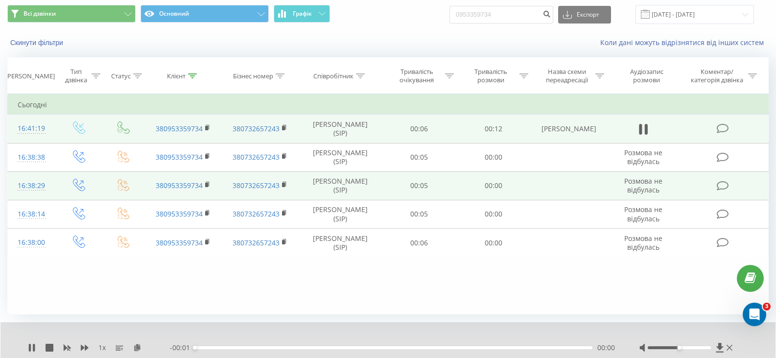
scroll to position [63, 0]
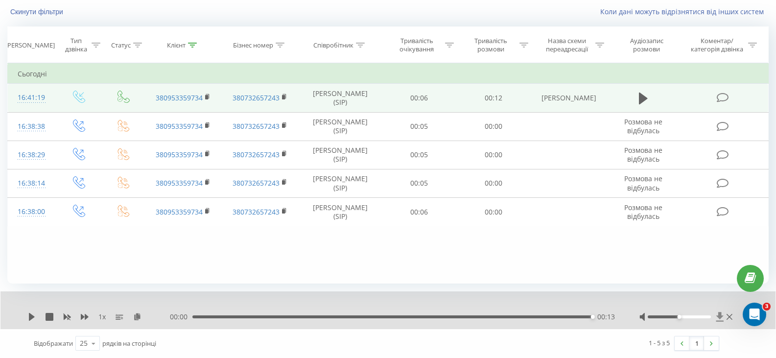
click at [720, 317] on icon at bounding box center [719, 316] width 7 height 9
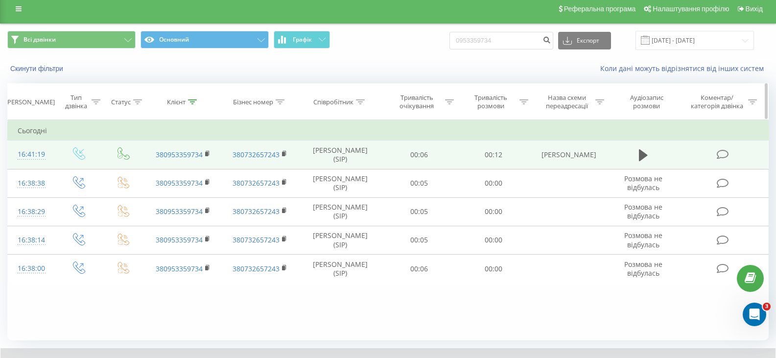
scroll to position [0, 0]
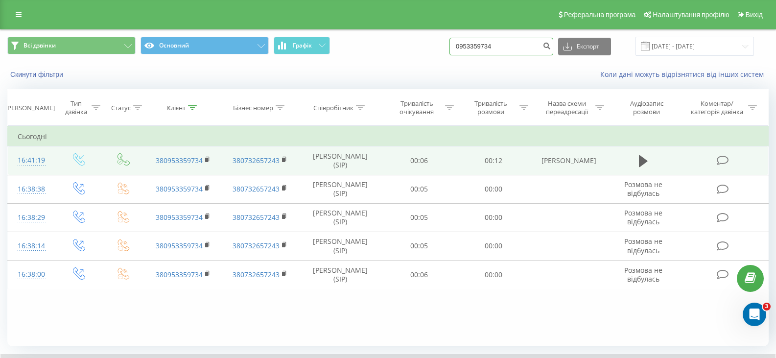
drag, startPoint x: 506, startPoint y: 48, endPoint x: 456, endPoint y: 46, distance: 50.0
click at [456, 46] on div "Всі дзвінки Основний Графік 0953359734 Експорт .csv .xls .xlsx 20.05.2025 - 20.…" at bounding box center [387, 46] width 761 height 19
paste input "663353946"
type input "0663353946"
click at [551, 47] on icon "submit" at bounding box center [547, 45] width 8 height 6
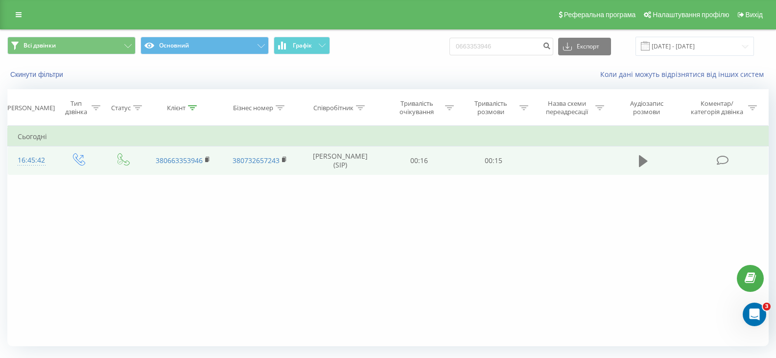
click at [644, 160] on icon at bounding box center [643, 161] width 9 height 12
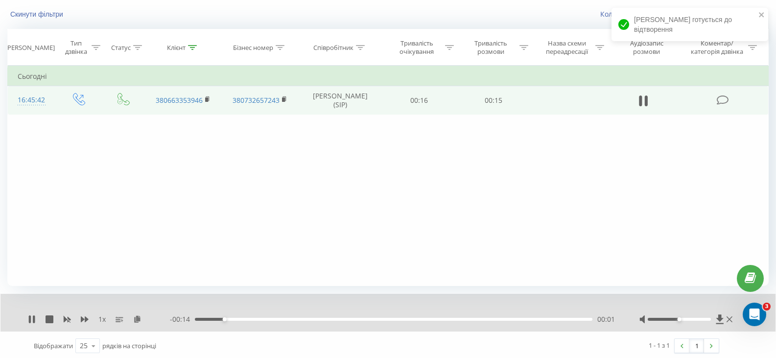
scroll to position [63, 0]
click at [721, 312] on icon at bounding box center [720, 317] width 8 height 10
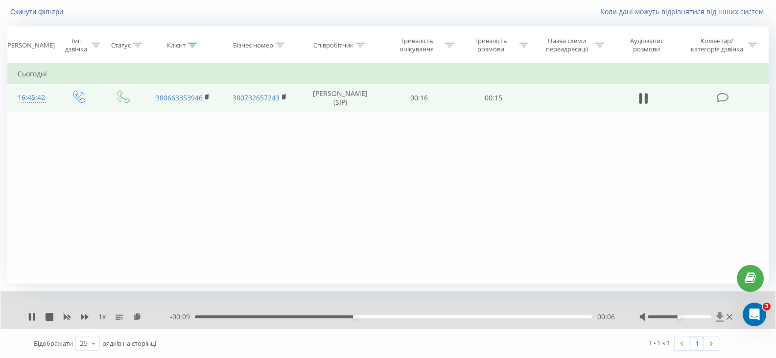
click at [721, 314] on icon at bounding box center [719, 316] width 7 height 9
click at [720, 317] on icon at bounding box center [719, 316] width 7 height 9
click at [720, 320] on icon at bounding box center [720, 317] width 8 height 10
click at [720, 317] on icon at bounding box center [719, 316] width 7 height 9
click at [732, 317] on icon at bounding box center [730, 317] width 6 height 8
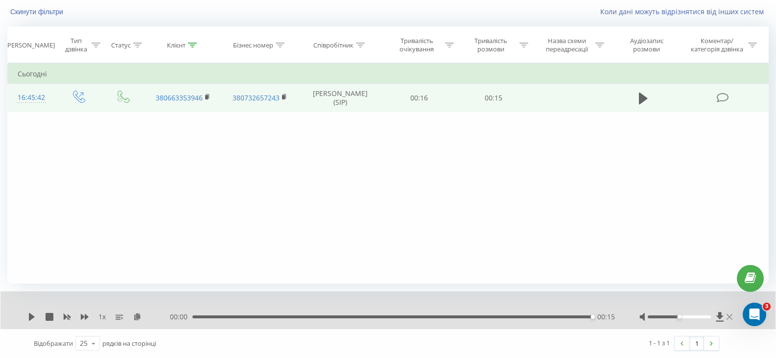
scroll to position [25, 0]
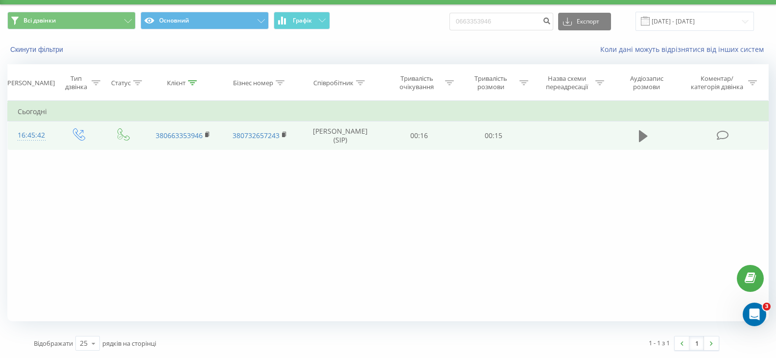
click at [641, 137] on icon at bounding box center [643, 136] width 9 height 12
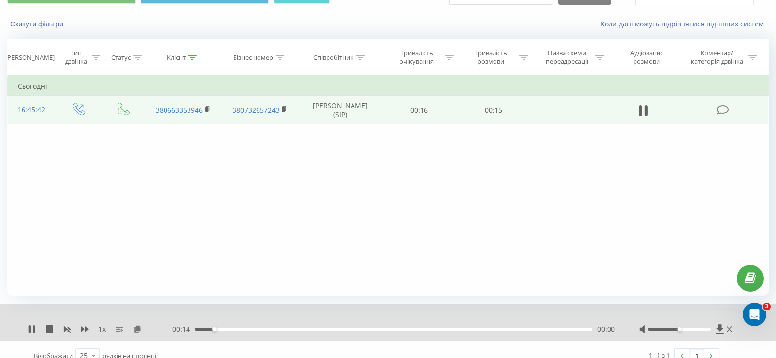
scroll to position [63, 0]
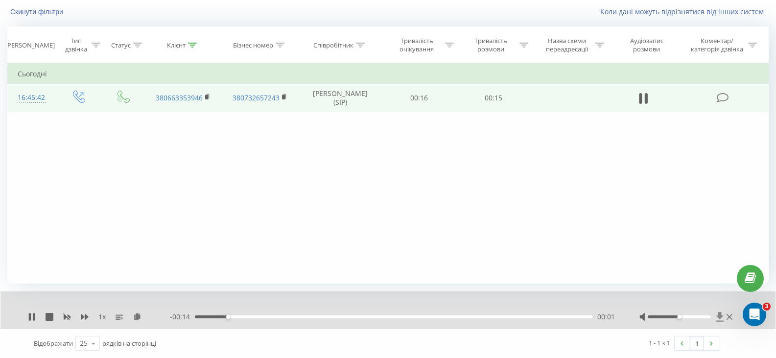
click at [720, 315] on icon at bounding box center [719, 316] width 7 height 9
click at [451, 127] on div "Фільтрувати за умовою Дорівнює Введіть значення Скасувати OK Фільтрувати за умо…" at bounding box center [387, 173] width 761 height 220
click at [642, 97] on icon at bounding box center [640, 98] width 3 height 11
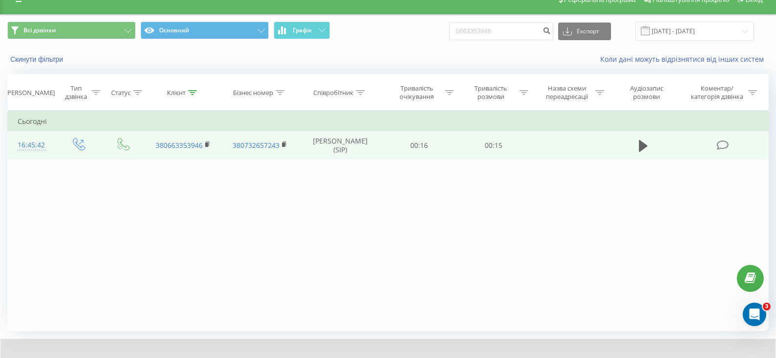
scroll to position [0, 0]
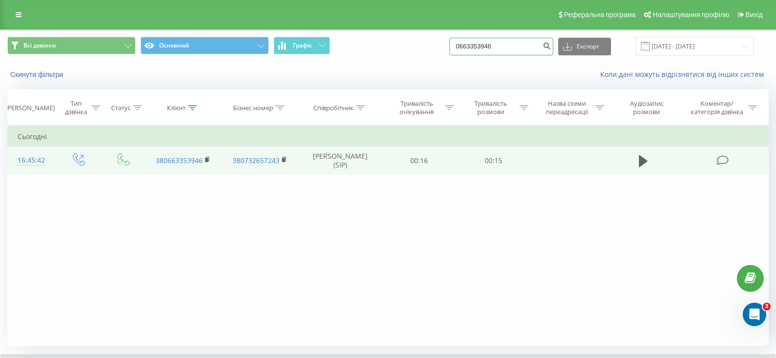
drag, startPoint x: 511, startPoint y: 47, endPoint x: 427, endPoint y: 45, distance: 83.7
click at [427, 45] on div "Всі дзвінки Основний Графік 0663353946 Експорт .csv .xls .xlsx 20.05.2025 - 20.…" at bounding box center [387, 46] width 761 height 19
paste input "997166347"
type input "0997166347"
click at [551, 47] on icon "submit" at bounding box center [547, 45] width 8 height 6
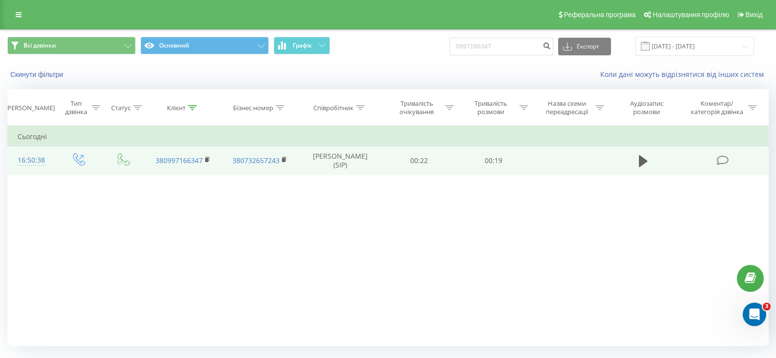
scroll to position [25, 0]
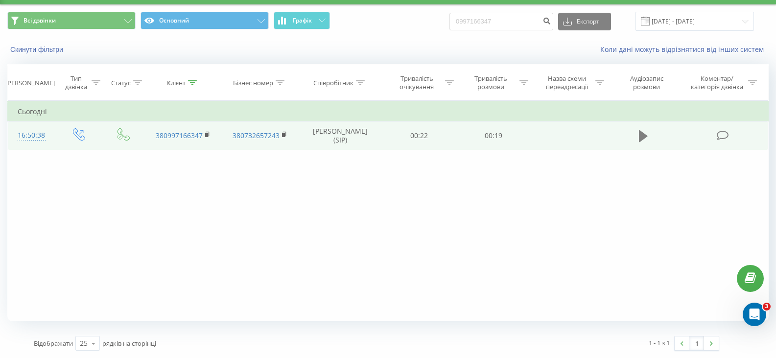
click at [642, 135] on icon at bounding box center [643, 136] width 9 height 12
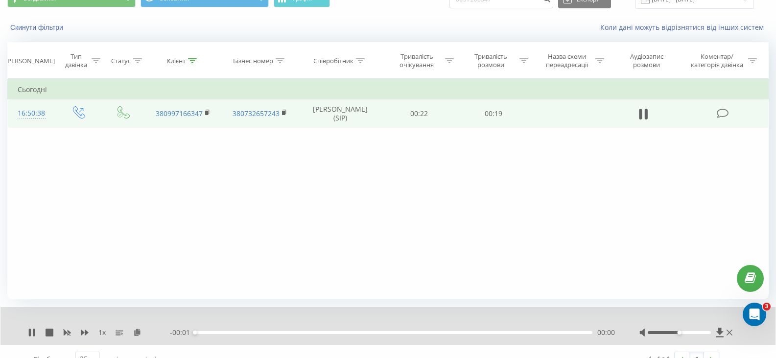
scroll to position [63, 0]
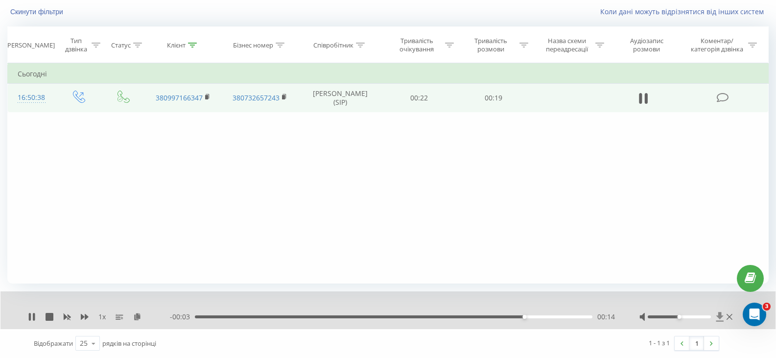
click at [722, 319] on icon at bounding box center [720, 317] width 8 height 10
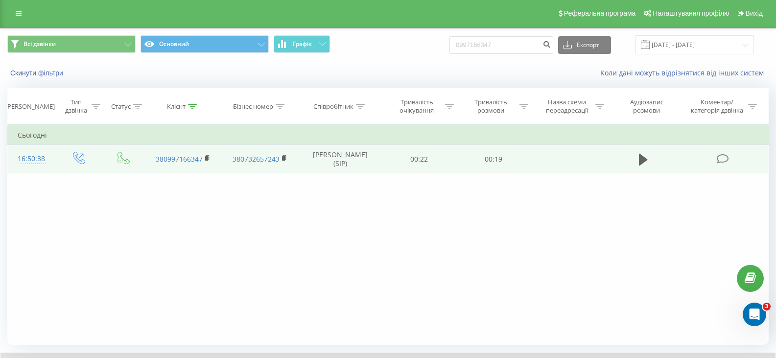
scroll to position [0, 0]
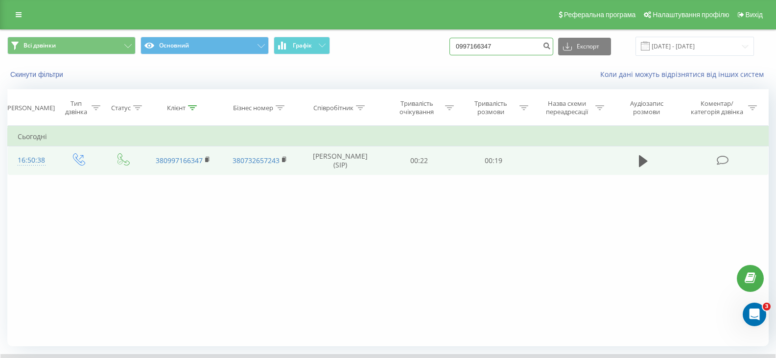
drag, startPoint x: 506, startPoint y: 43, endPoint x: 459, endPoint y: 43, distance: 46.5
click at [459, 43] on input "0997166347" at bounding box center [502, 47] width 104 height 18
paste input "53153820"
type input "0953153820"
click at [551, 46] on icon "submit" at bounding box center [547, 45] width 8 height 6
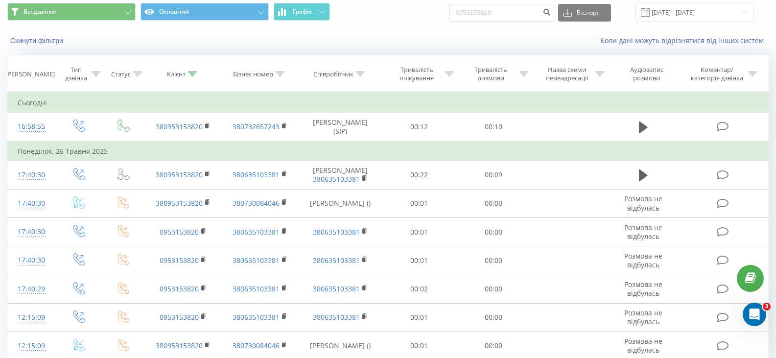
scroll to position [49, 0]
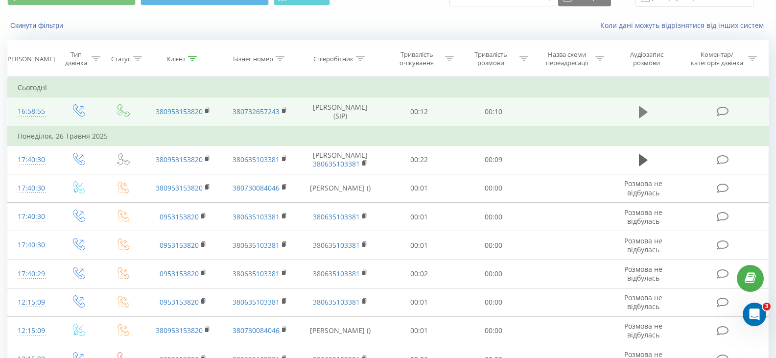
click at [639, 109] on icon at bounding box center [643, 112] width 9 height 14
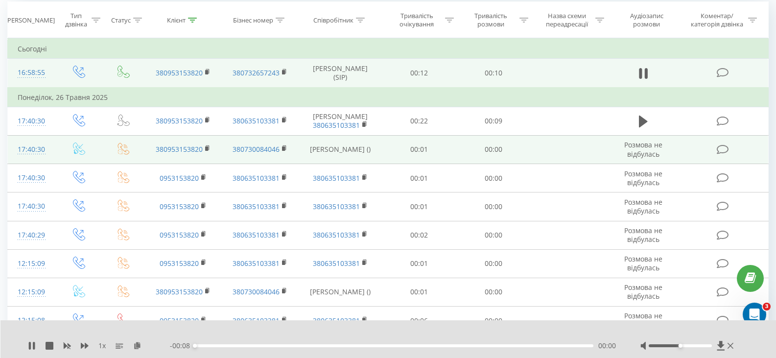
scroll to position [98, 0]
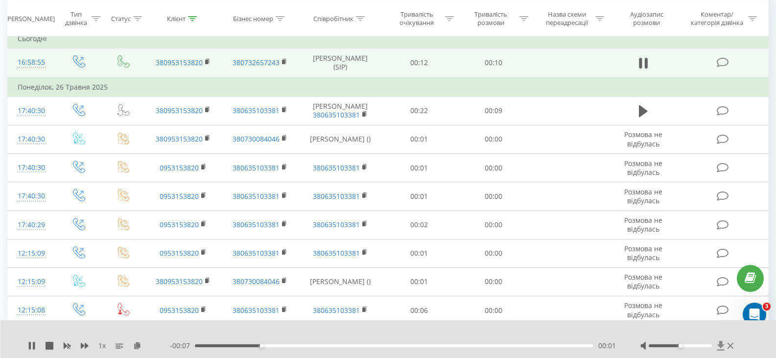
click at [719, 349] on icon at bounding box center [721, 346] width 8 height 10
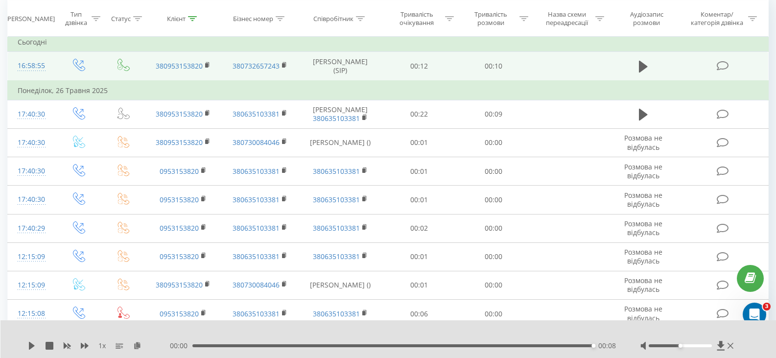
scroll to position [0, 0]
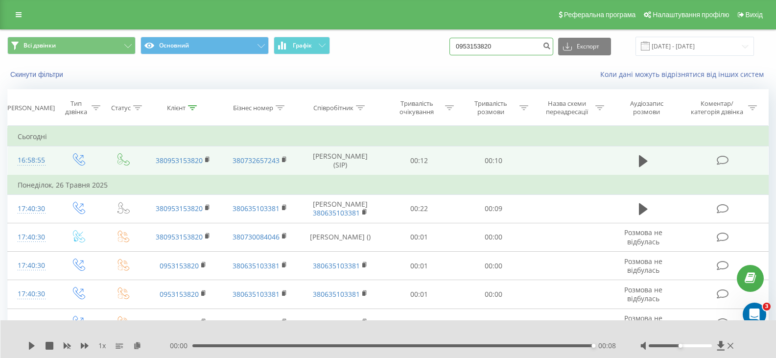
drag, startPoint x: 506, startPoint y: 47, endPoint x: 460, endPoint y: 46, distance: 46.0
click at [460, 46] on input "0953153820" at bounding box center [502, 47] width 104 height 18
paste input "380954485461"
type input "380954485461"
click at [551, 45] on icon "submit" at bounding box center [547, 45] width 8 height 6
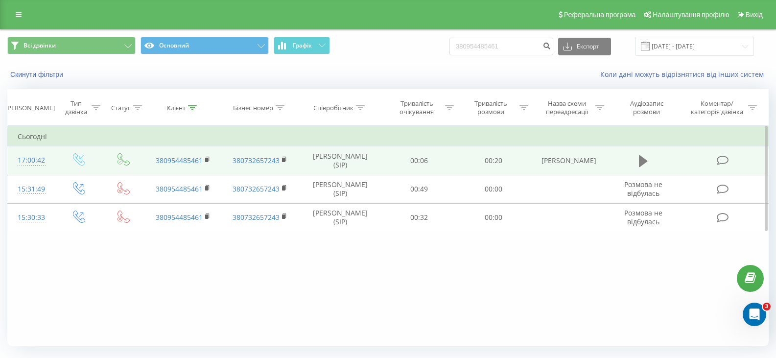
click at [642, 166] on icon at bounding box center [643, 161] width 9 height 14
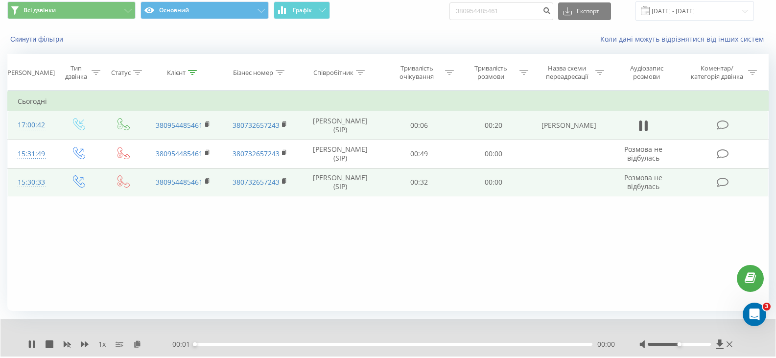
scroll to position [63, 0]
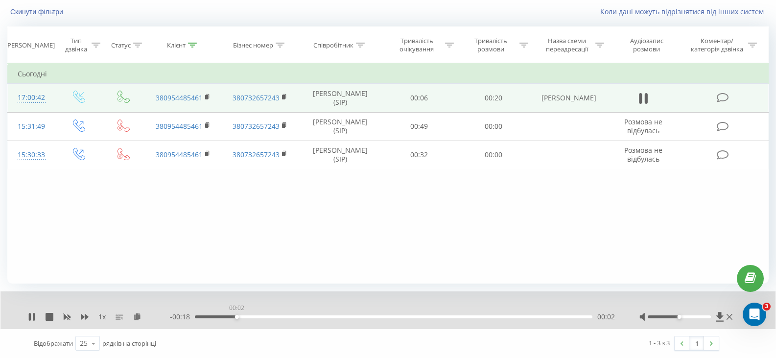
drag, startPoint x: 292, startPoint y: 316, endPoint x: 117, endPoint y: 313, distance: 175.8
click at [117, 313] on div "1 x - 00:18 00:02 00:02" at bounding box center [381, 317] width 707 height 10
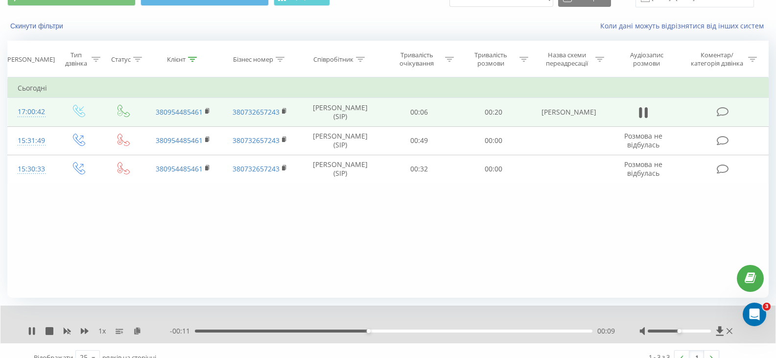
scroll to position [49, 0]
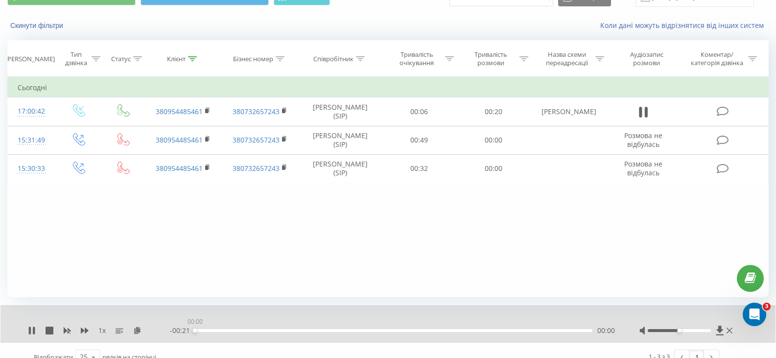
drag, startPoint x: 236, startPoint y: 334, endPoint x: 186, endPoint y: 336, distance: 50.0
click at [186, 336] on div "1 x - 00:21 00:00 00:00" at bounding box center [387, 324] width 775 height 38
click at [719, 330] on icon at bounding box center [719, 330] width 7 height 9
click at [650, 112] on button at bounding box center [643, 112] width 15 height 15
click at [572, 238] on div "Фільтрувати за умовою Дорівнює Введіть значення Скасувати OK Фільтрувати за умо…" at bounding box center [387, 187] width 761 height 220
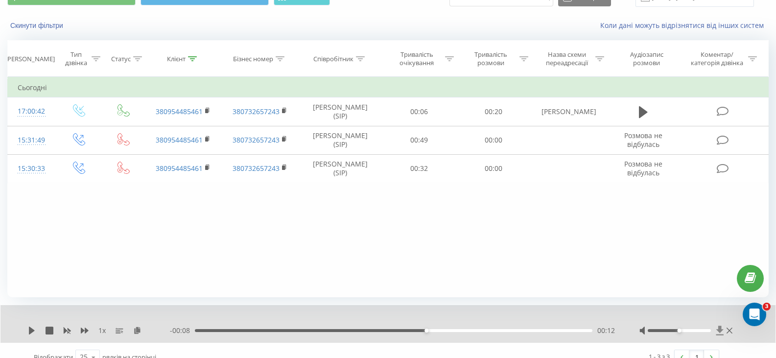
click at [720, 330] on icon at bounding box center [719, 330] width 7 height 9
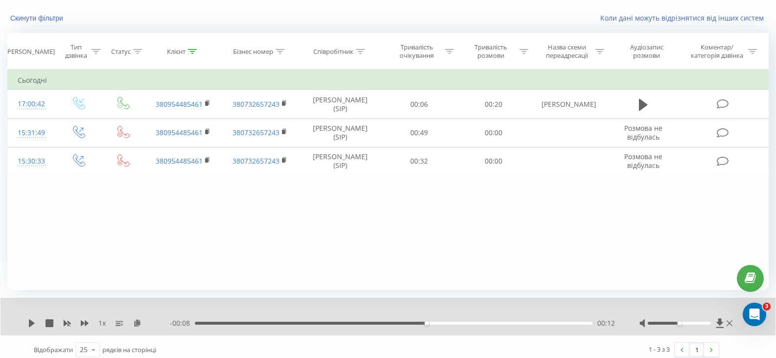
scroll to position [0, 0]
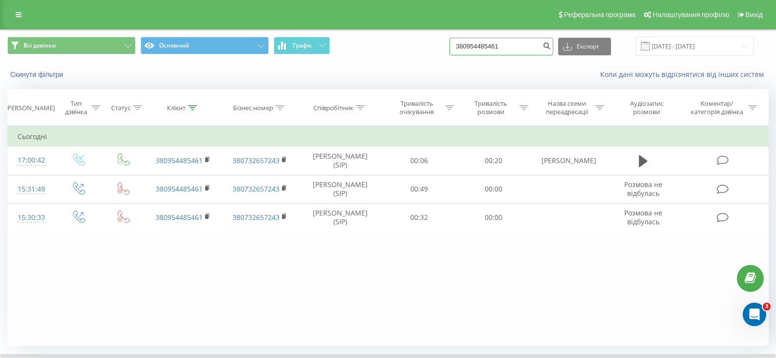
drag, startPoint x: 521, startPoint y: 46, endPoint x: 459, endPoint y: 44, distance: 61.7
click at [459, 44] on input "380954485461" at bounding box center [502, 47] width 104 height 18
paste input "066439711"
type input "0664397111"
click at [551, 46] on icon "submit" at bounding box center [547, 45] width 8 height 6
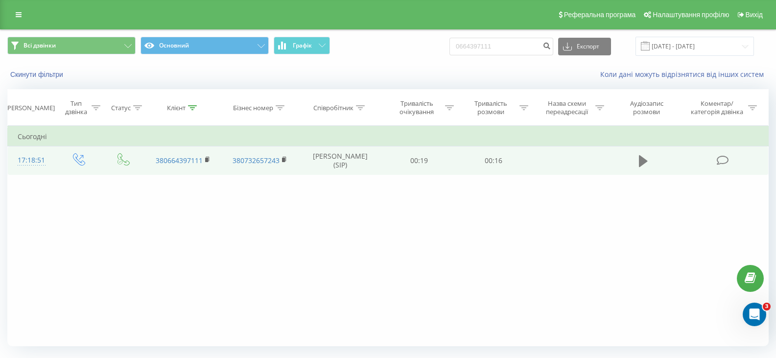
click at [647, 162] on icon at bounding box center [643, 161] width 9 height 14
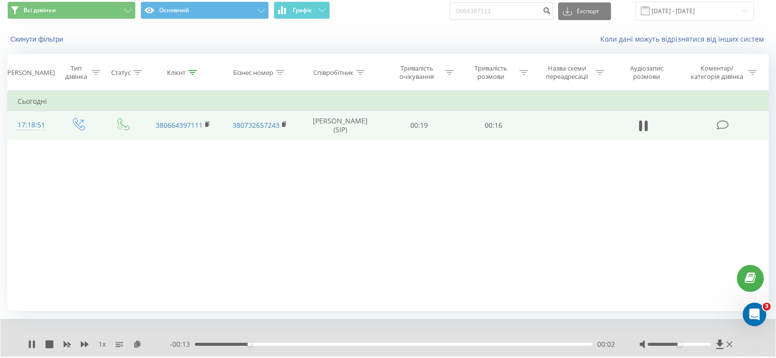
scroll to position [63, 0]
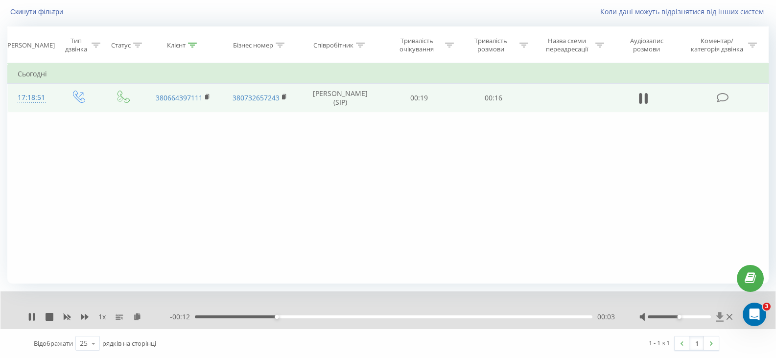
click at [718, 313] on icon at bounding box center [720, 317] width 8 height 10
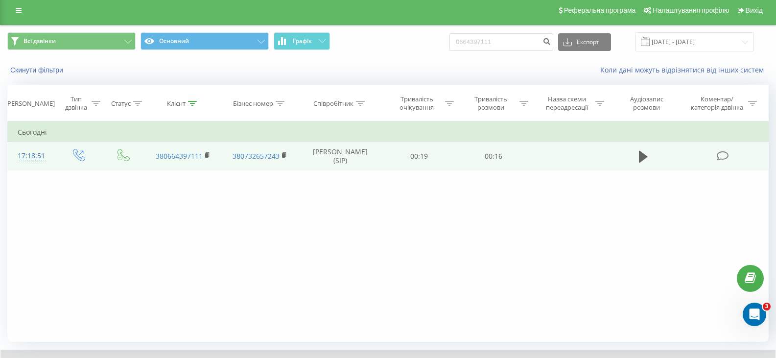
scroll to position [0, 0]
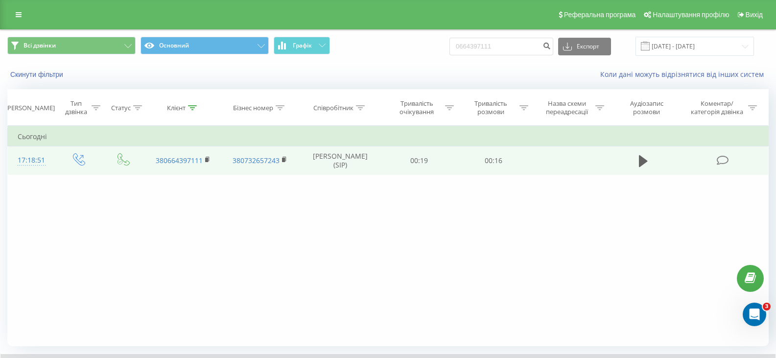
click at [28, 13] on div "Реферальна програма Налаштування профілю Вихід" at bounding box center [388, 14] width 776 height 29
click at [20, 13] on icon at bounding box center [19, 14] width 6 height 7
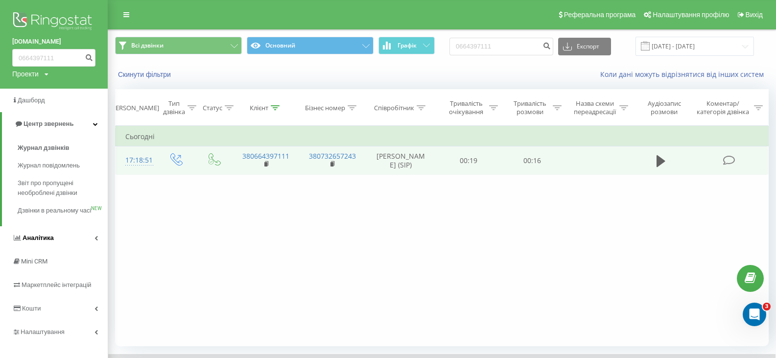
click at [39, 241] on span "Аналiтика" at bounding box center [38, 237] width 31 height 7
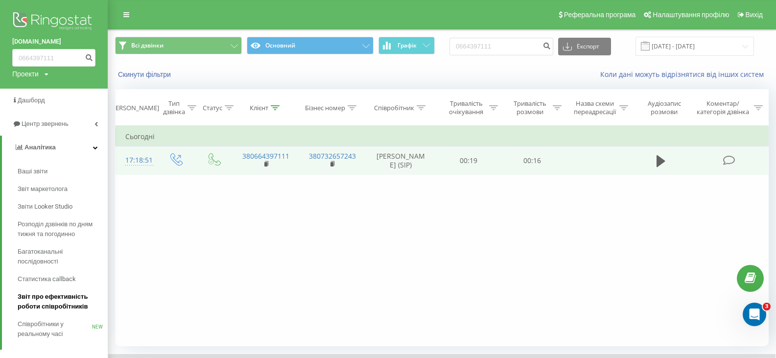
click at [46, 308] on span "Звіт про ефективність роботи співробітників" at bounding box center [60, 302] width 85 height 20
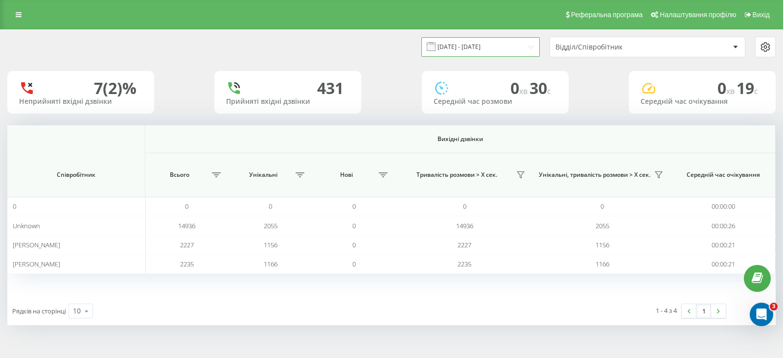
click at [456, 47] on input "[DATE] - [DATE]" at bounding box center [481, 46] width 118 height 19
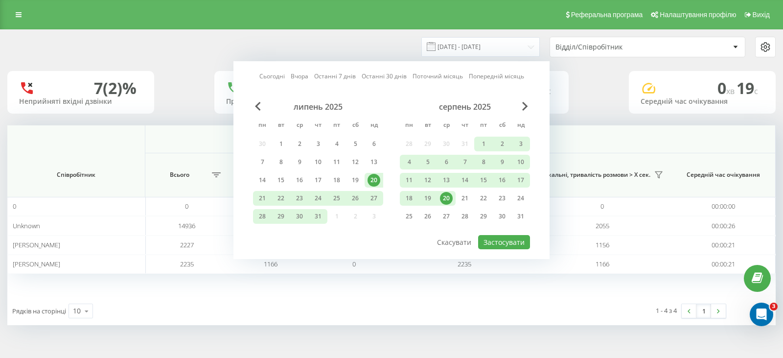
click at [450, 199] on div "20" at bounding box center [446, 198] width 13 height 13
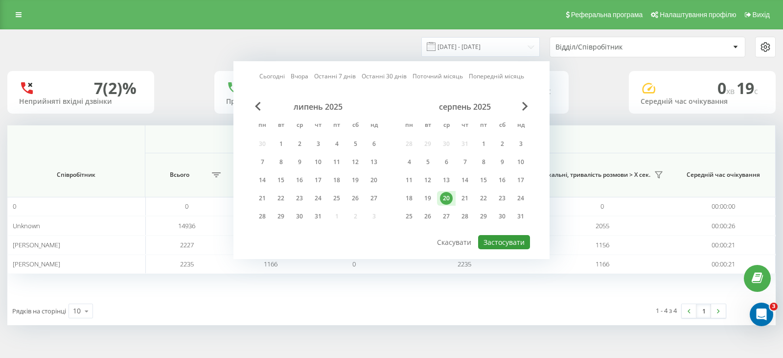
click at [494, 243] on button "Застосувати" at bounding box center [504, 242] width 52 height 14
type input "[DATE] - [DATE]"
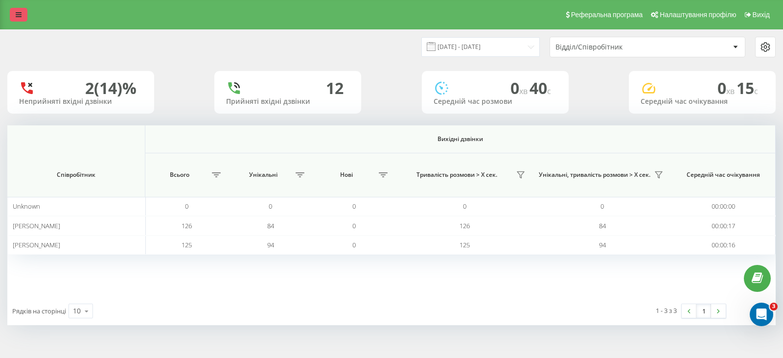
click at [14, 15] on link at bounding box center [19, 15] width 18 height 14
click at [17, 15] on icon at bounding box center [19, 14] width 6 height 7
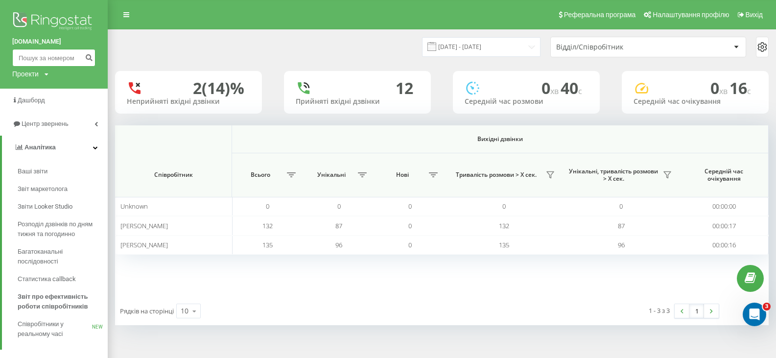
paste input "0963381868"
type input "0963381868"
click at [87, 53] on icon "submit" at bounding box center [89, 56] width 8 height 6
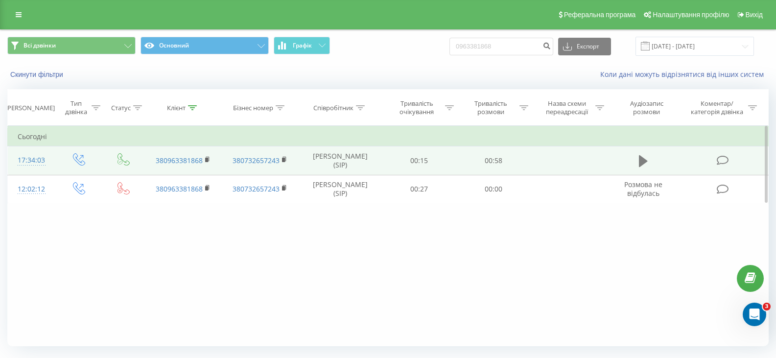
click at [644, 159] on icon at bounding box center [643, 161] width 9 height 12
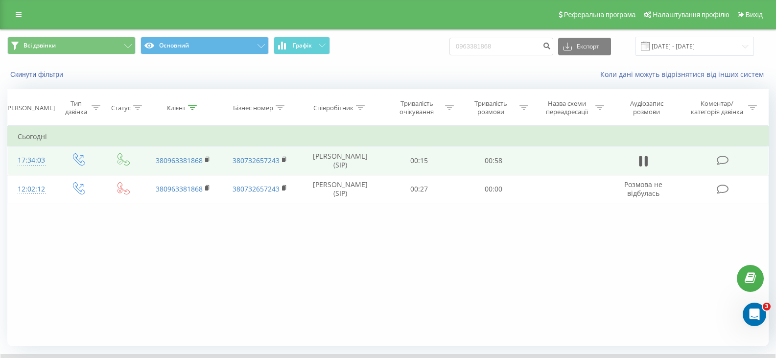
scroll to position [63, 0]
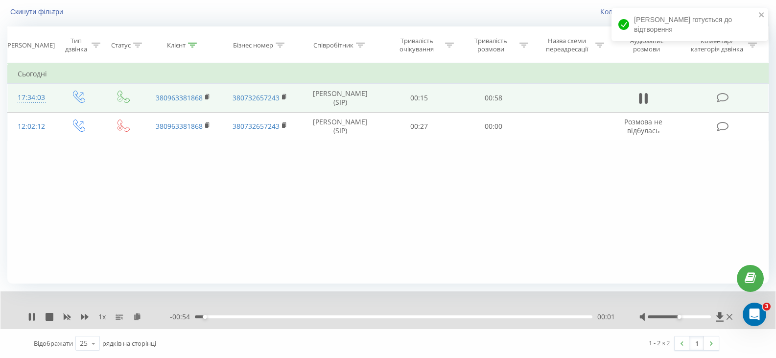
click at [89, 320] on div "1 x" at bounding box center [99, 317] width 142 height 10
click at [85, 319] on icon at bounding box center [85, 317] width 8 height 8
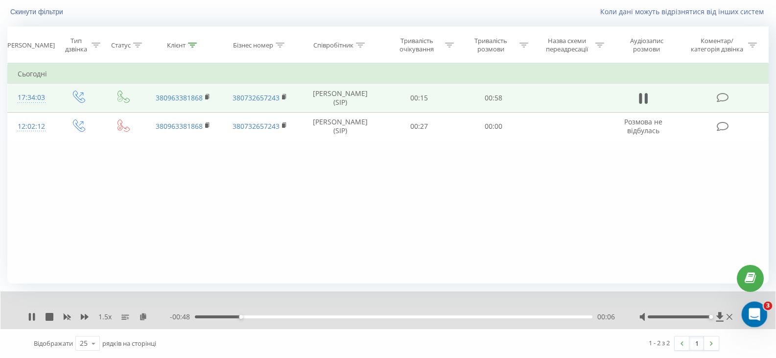
drag, startPoint x: 1422, startPoint y: 618, endPoint x: 749, endPoint y: 314, distance: 739.0
drag, startPoint x: 668, startPoint y: 315, endPoint x: 737, endPoint y: 312, distance: 69.6
click at [737, 312] on div "1.5 x - 00:44 00:10 00:10" at bounding box center [387, 310] width 775 height 38
click at [720, 314] on icon at bounding box center [719, 316] width 7 height 9
click at [721, 316] on icon at bounding box center [719, 316] width 7 height 9
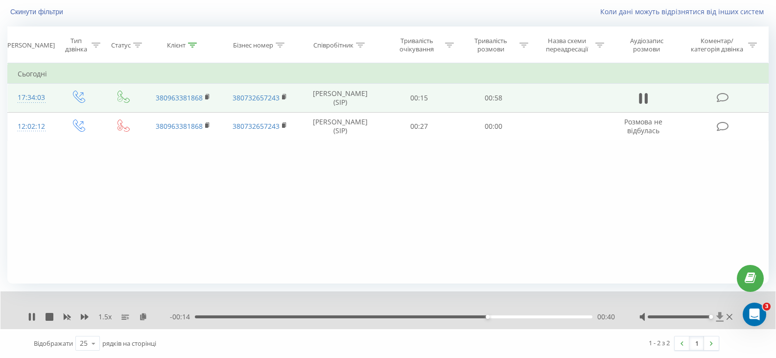
click at [720, 314] on icon at bounding box center [719, 316] width 7 height 9
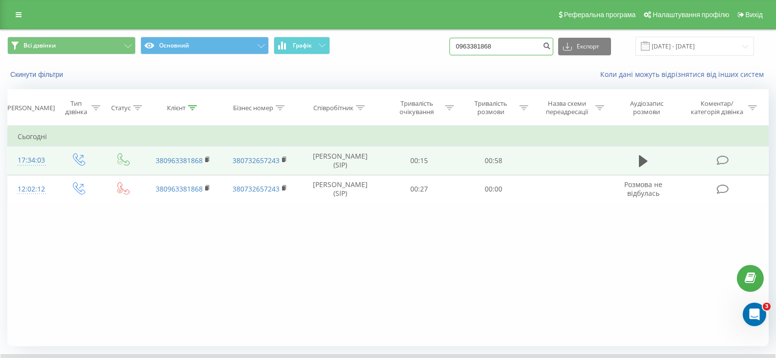
drag, startPoint x: 512, startPoint y: 45, endPoint x: 460, endPoint y: 47, distance: 52.4
click at [455, 47] on div "Всі дзвінки Основний Графік 0963381868 Експорт .csv .xls .xlsx 20.05.2025 - 20.…" at bounding box center [387, 46] width 761 height 19
paste input "637529061"
type input "0637529061"
click at [551, 46] on icon "submit" at bounding box center [547, 45] width 8 height 6
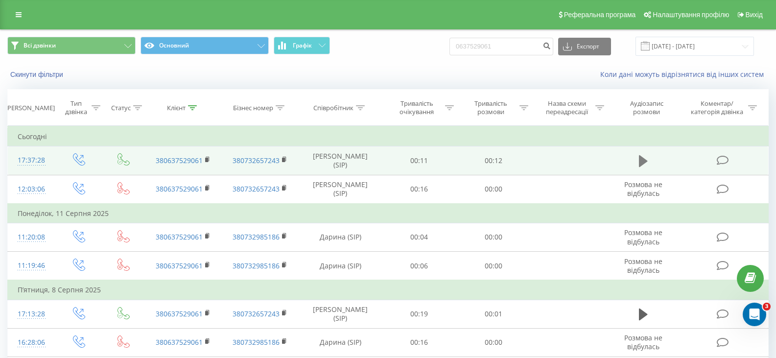
click at [638, 159] on button at bounding box center [643, 161] width 15 height 15
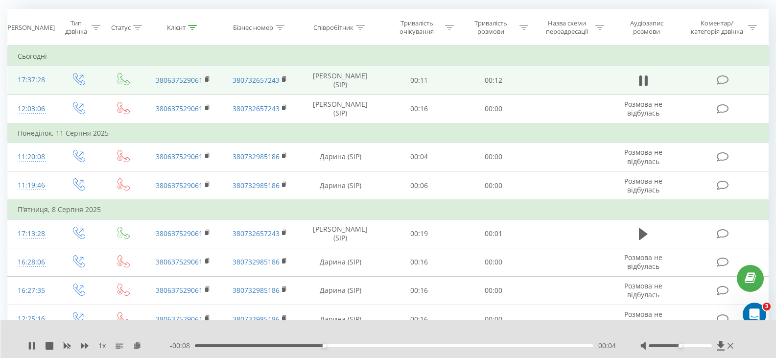
scroll to position [98, 0]
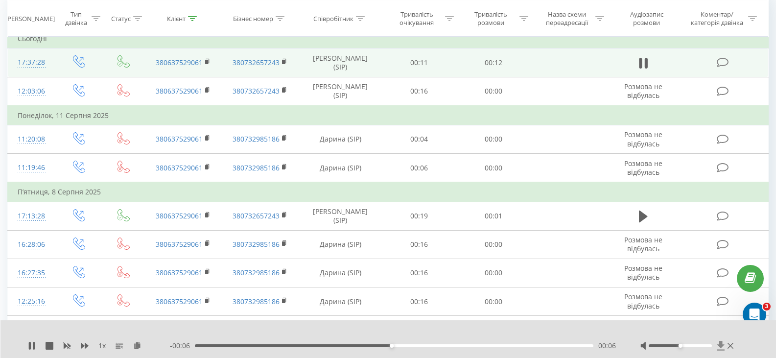
click at [721, 345] on icon at bounding box center [720, 345] width 7 height 9
click at [29, 348] on icon at bounding box center [30, 346] width 2 height 8
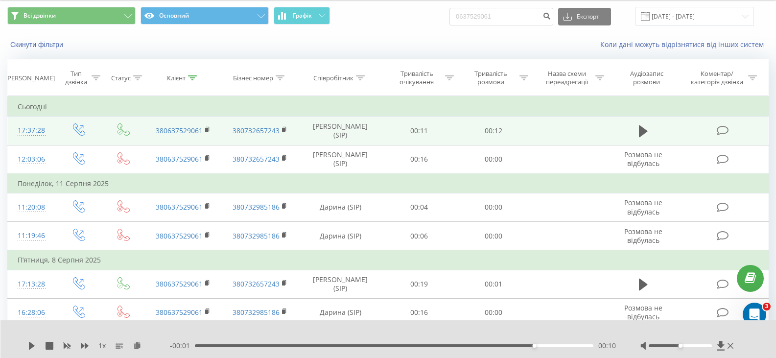
scroll to position [0, 0]
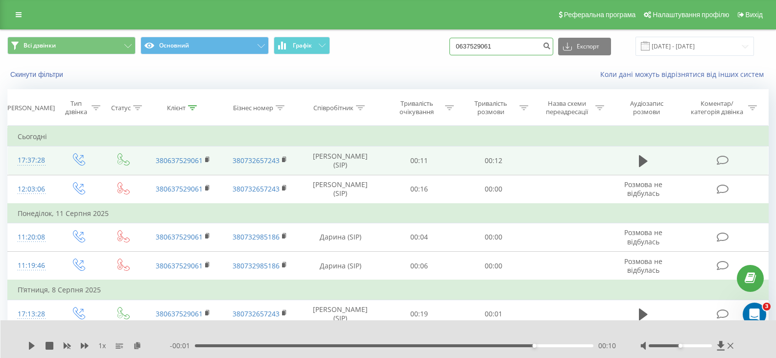
drag, startPoint x: 487, startPoint y: 44, endPoint x: 463, endPoint y: 44, distance: 24.0
click at [463, 44] on input "0637529061" at bounding box center [502, 47] width 104 height 18
paste input "954778488"
type input "0954778488"
click at [551, 47] on icon "submit" at bounding box center [547, 45] width 8 height 6
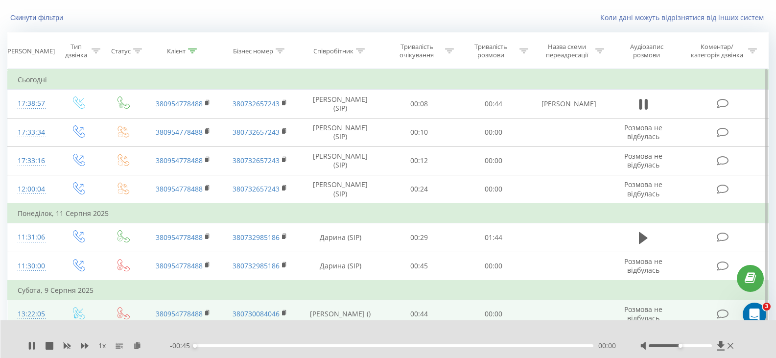
scroll to position [98, 0]
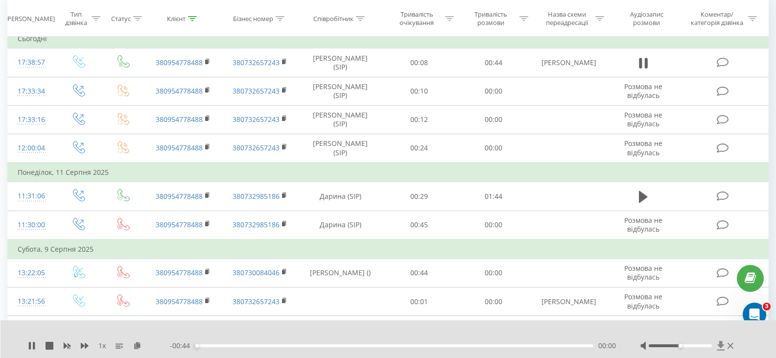
click at [719, 345] on icon at bounding box center [720, 345] width 7 height 9
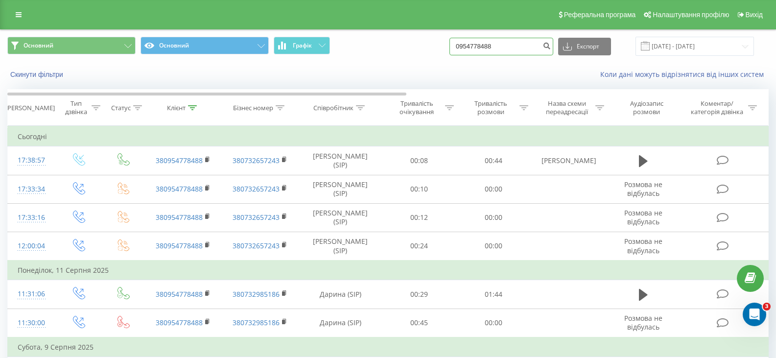
drag, startPoint x: 496, startPoint y: 47, endPoint x: 459, endPoint y: 45, distance: 36.8
click at [459, 45] on input "0954778488" at bounding box center [502, 47] width 104 height 18
paste input "80791392"
type input "0980791392"
click at [515, 50] on button "submit" at bounding box center [546, 47] width 13 height 18
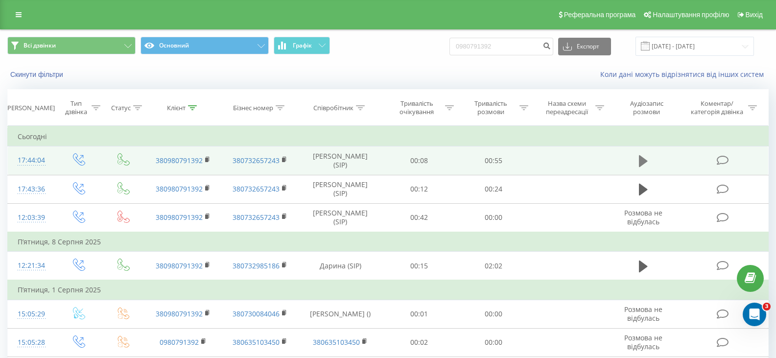
click at [639, 162] on icon at bounding box center [643, 161] width 9 height 14
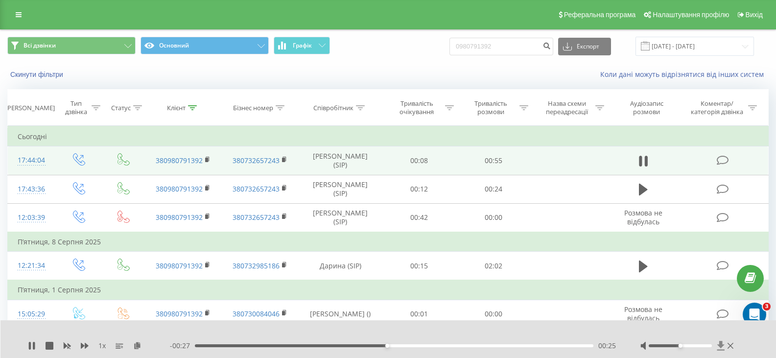
click at [719, 345] on icon at bounding box center [720, 345] width 7 height 9
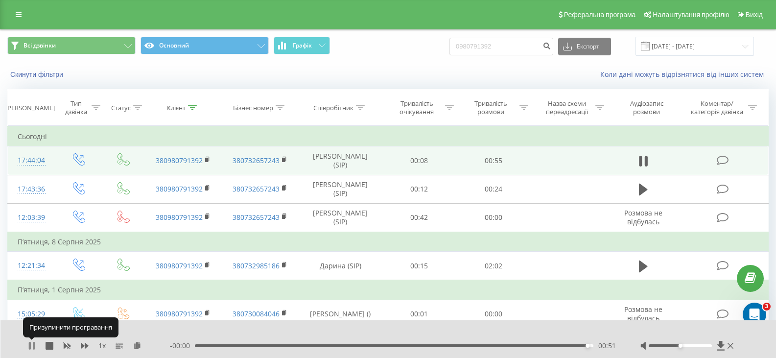
click at [30, 344] on icon at bounding box center [30, 346] width 2 height 8
drag, startPoint x: 14, startPoint y: 16, endPoint x: 21, endPoint y: 20, distance: 7.5
click at [14, 16] on link at bounding box center [19, 15] width 18 height 14
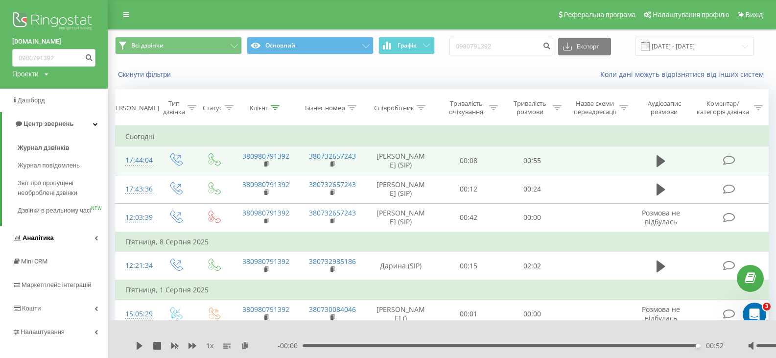
click at [42, 241] on span "Аналiтика" at bounding box center [38, 237] width 31 height 7
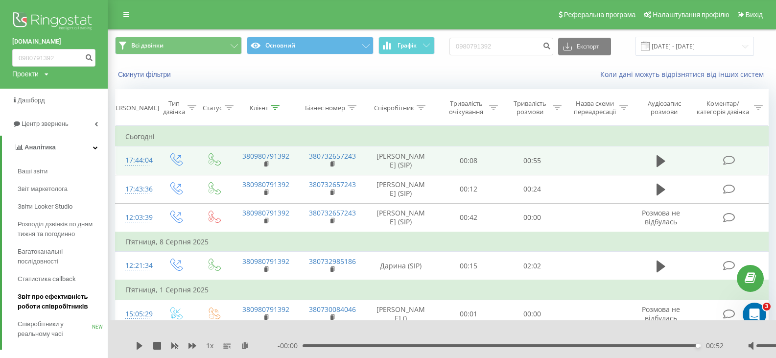
click at [48, 299] on span "Звіт про ефективність роботи співробітників" at bounding box center [60, 302] width 85 height 20
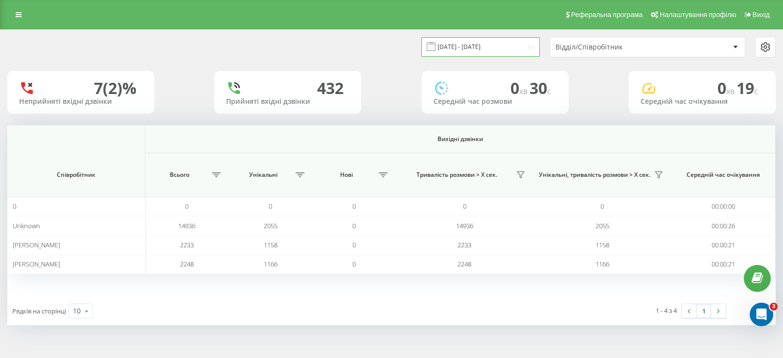
click at [469, 45] on input "[DATE] - [DATE]" at bounding box center [481, 46] width 118 height 19
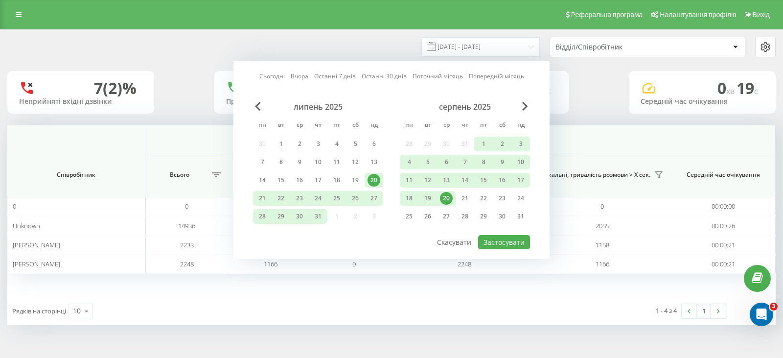
click at [447, 198] on div "20" at bounding box center [446, 198] width 13 height 13
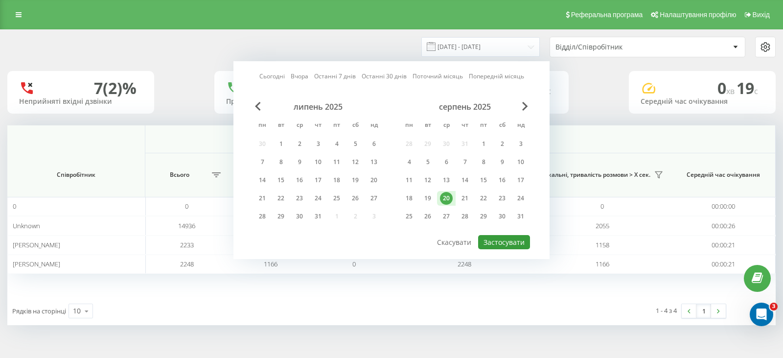
click at [514, 241] on button "Застосувати" at bounding box center [504, 242] width 52 height 14
type input "[DATE] - [DATE]"
